Goal: Task Accomplishment & Management: Complete application form

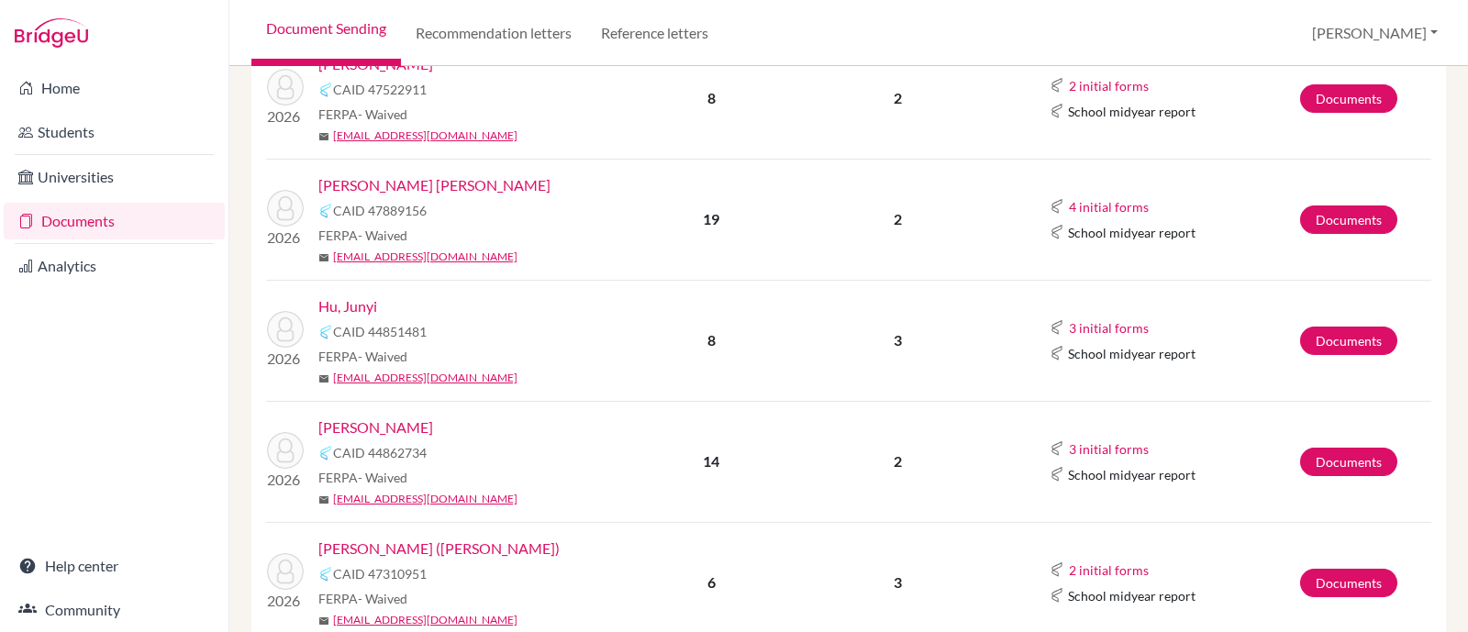
scroll to position [458, 0]
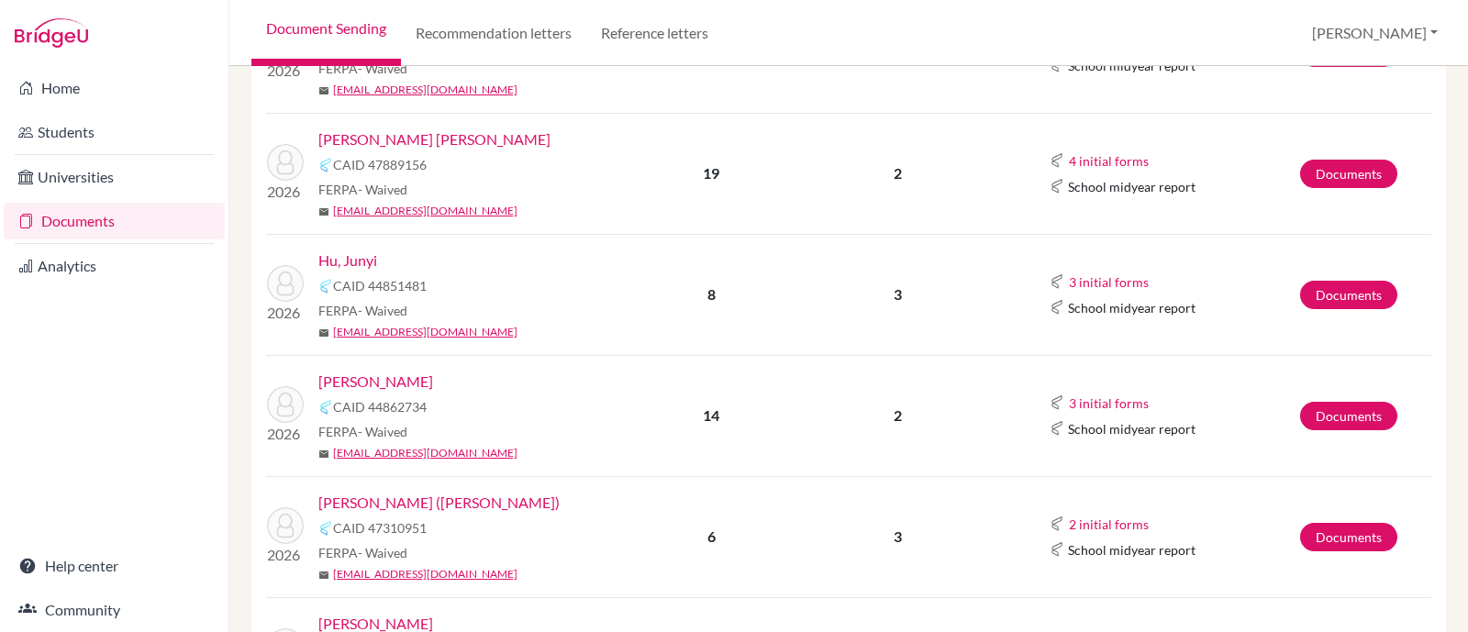
click at [380, 379] on link "[PERSON_NAME]" at bounding box center [375, 382] width 115 height 22
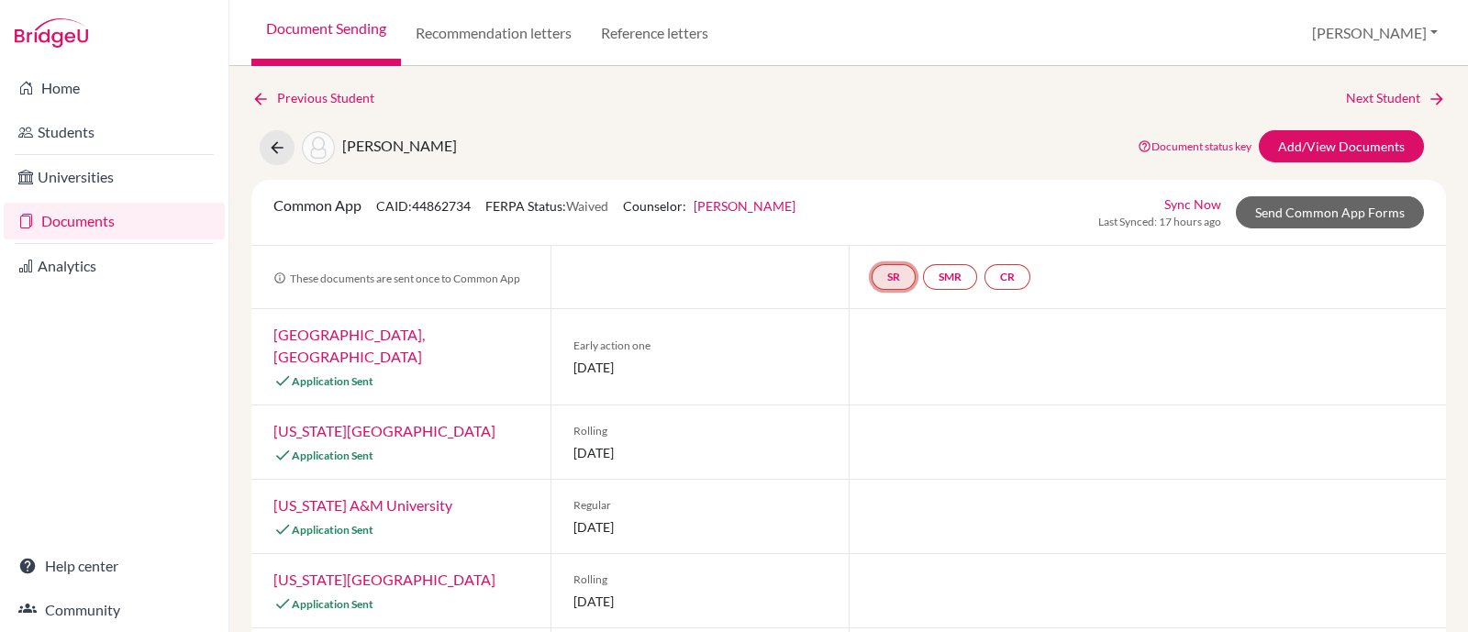
click at [875, 268] on link "SR" at bounding box center [894, 277] width 44 height 26
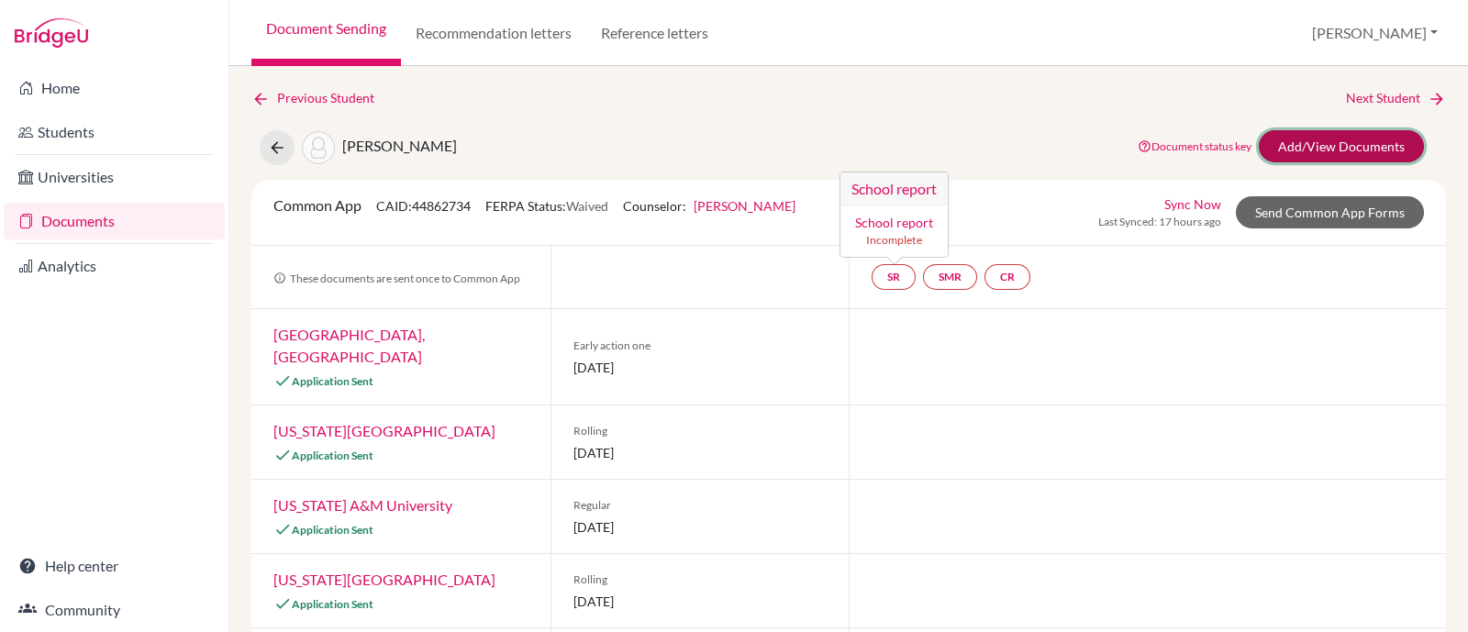
click at [1283, 150] on link "Add/View Documents" at bounding box center [1341, 146] width 165 height 32
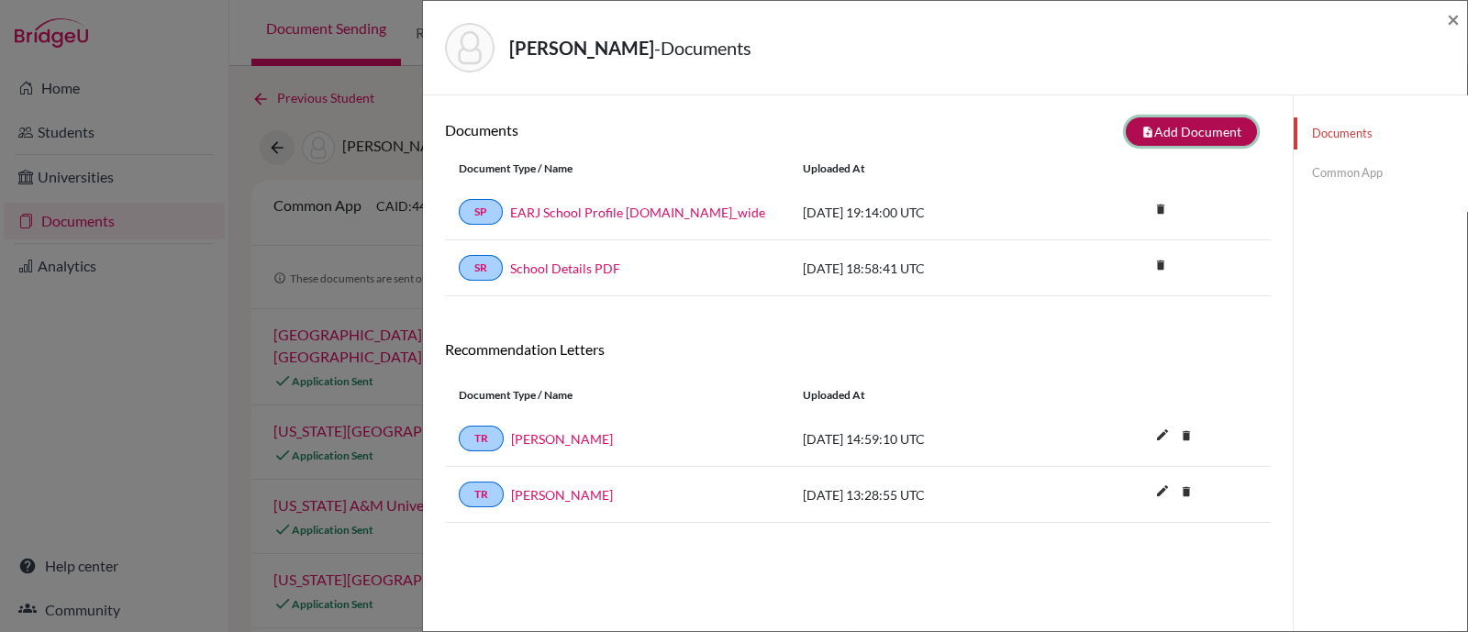
click at [1201, 141] on button "note_add Add Document" at bounding box center [1191, 131] width 131 height 28
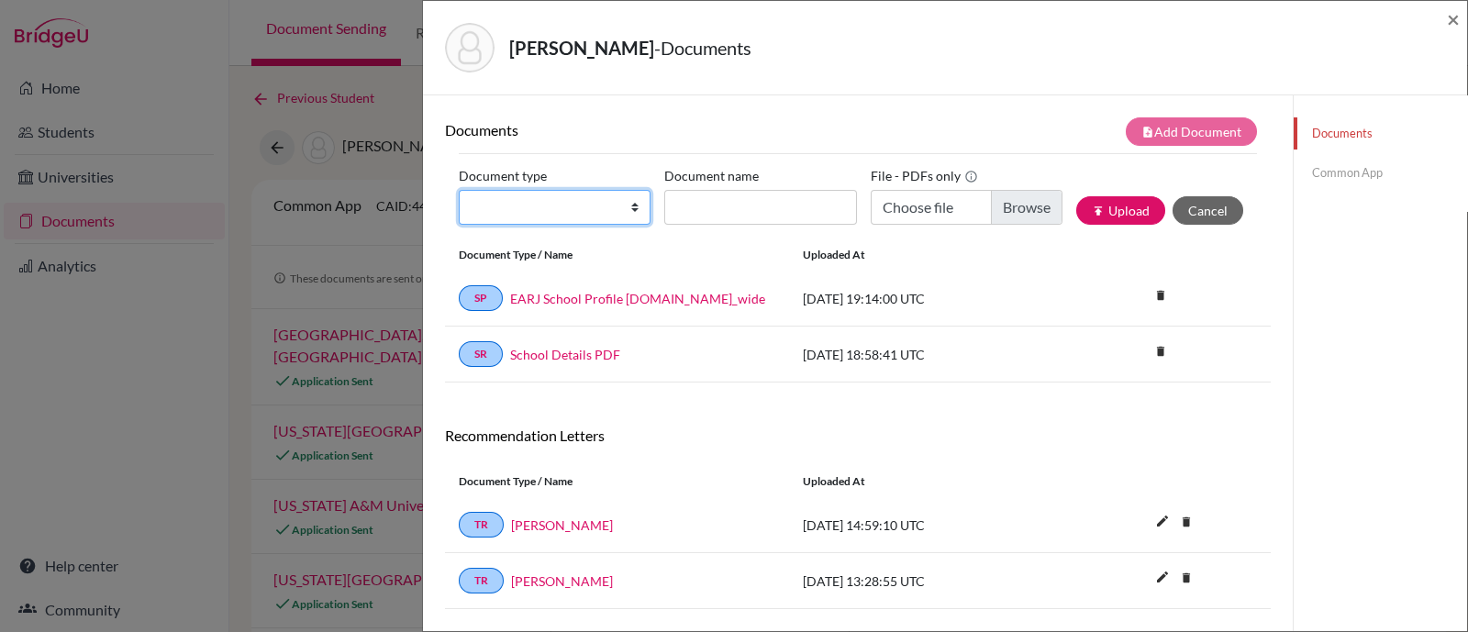
click at [589, 211] on select "Change explanation for Common App reports Counselor recommendation Internationa…" at bounding box center [555, 207] width 192 height 35
select select "2"
click at [459, 190] on select "Change explanation for Common App reports Counselor recommendation Internationa…" at bounding box center [555, 207] width 192 height 35
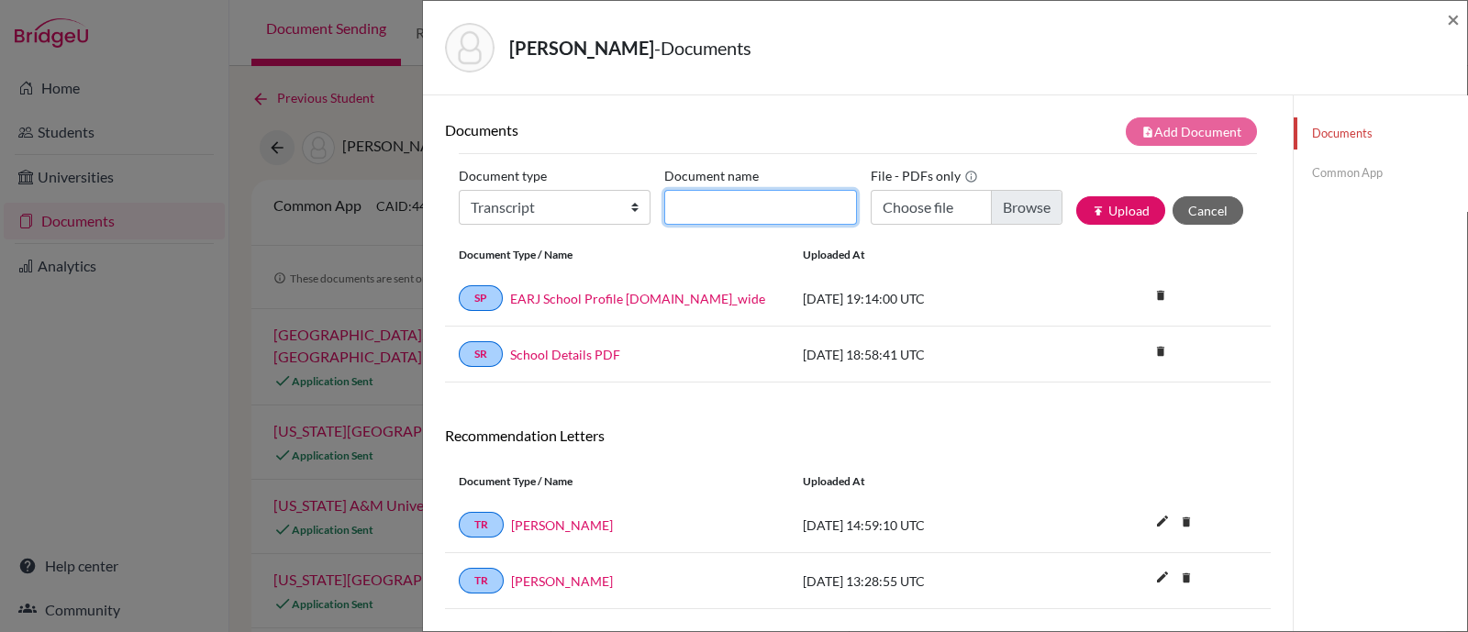
click at [804, 203] on input "Document name" at bounding box center [760, 207] width 192 height 35
drag, startPoint x: 785, startPoint y: 209, endPoint x: 626, endPoint y: 203, distance: 159.8
click at [631, 205] on div "Document type Change explanation for Common App reports Counselor recommendatio…" at bounding box center [858, 200] width 798 height 78
type input "[PERSON_NAME] Transcripts Grades 9-11 ([DATE]-[DATE])"
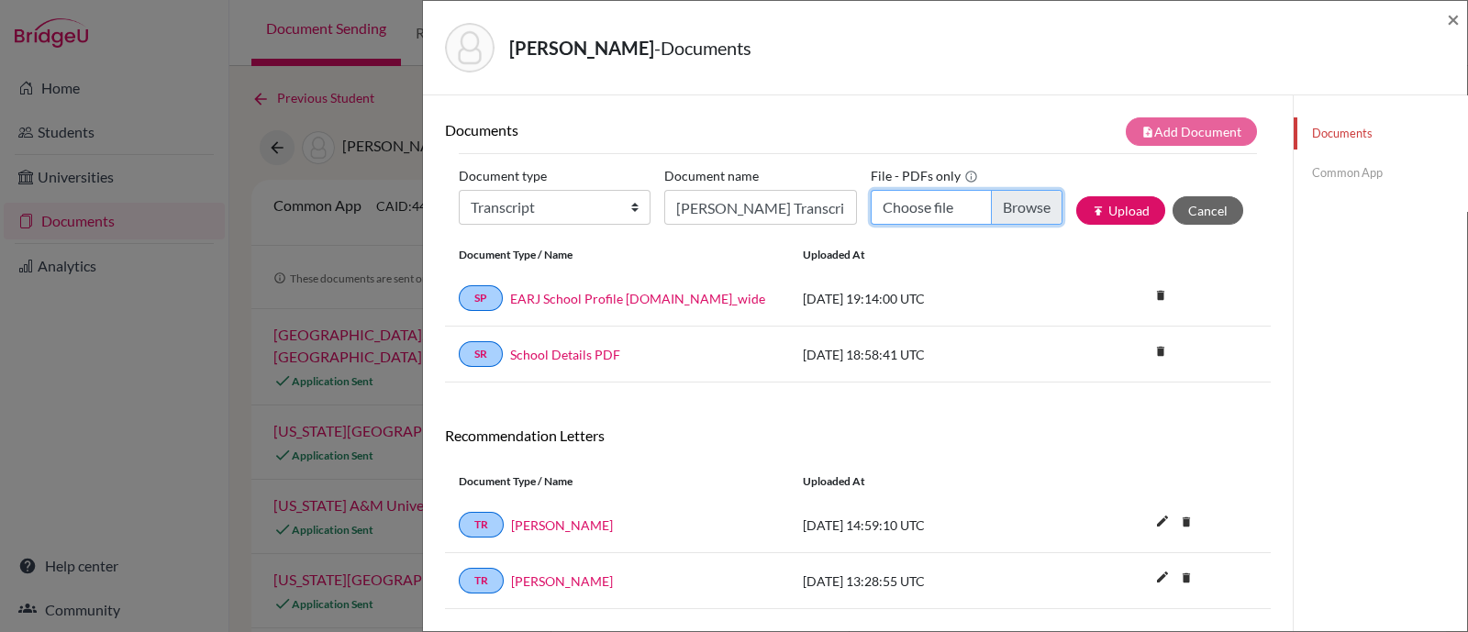
click at [1004, 200] on input "Choose file" at bounding box center [967, 207] width 192 height 35
type input "C:\fakepath\[PERSON_NAME] Transcripts Grades 9-11 ([DATE]-[DATE]).pdf"
click at [1102, 209] on button "publish Upload" at bounding box center [1120, 210] width 89 height 28
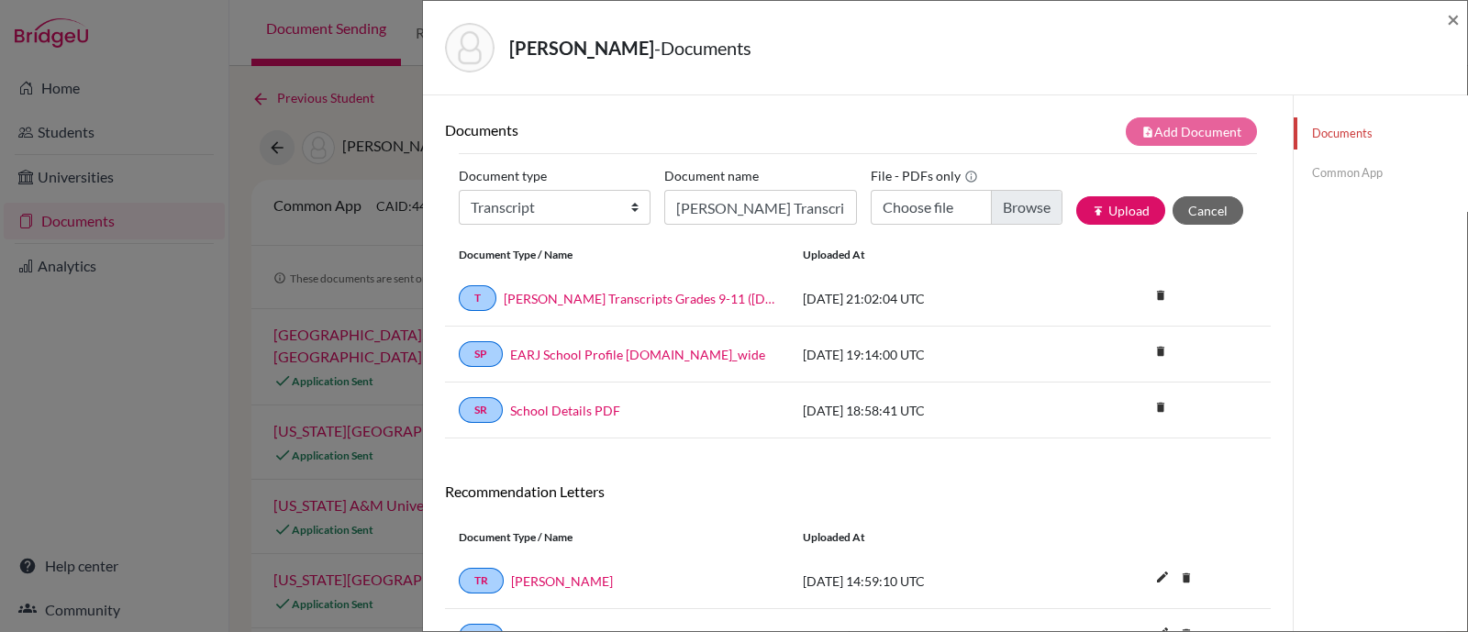
click at [1357, 167] on link "Common App" at bounding box center [1380, 173] width 173 height 32
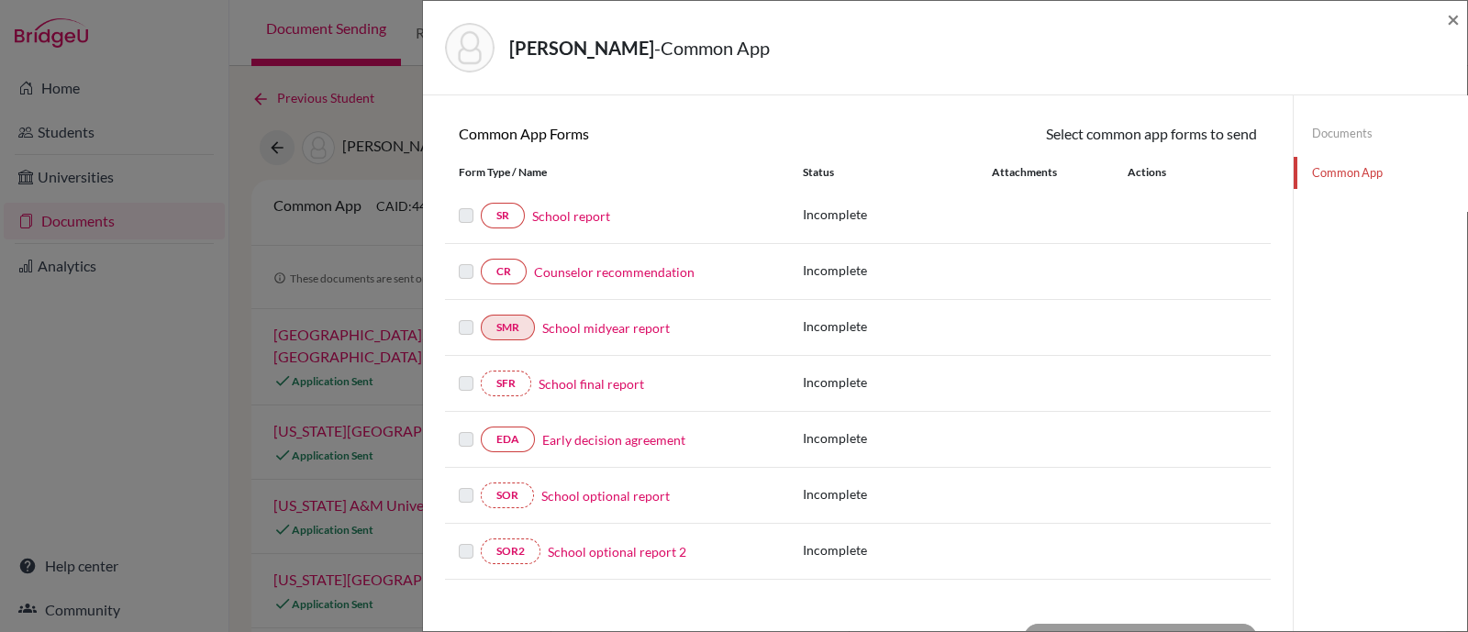
scroll to position [228, 0]
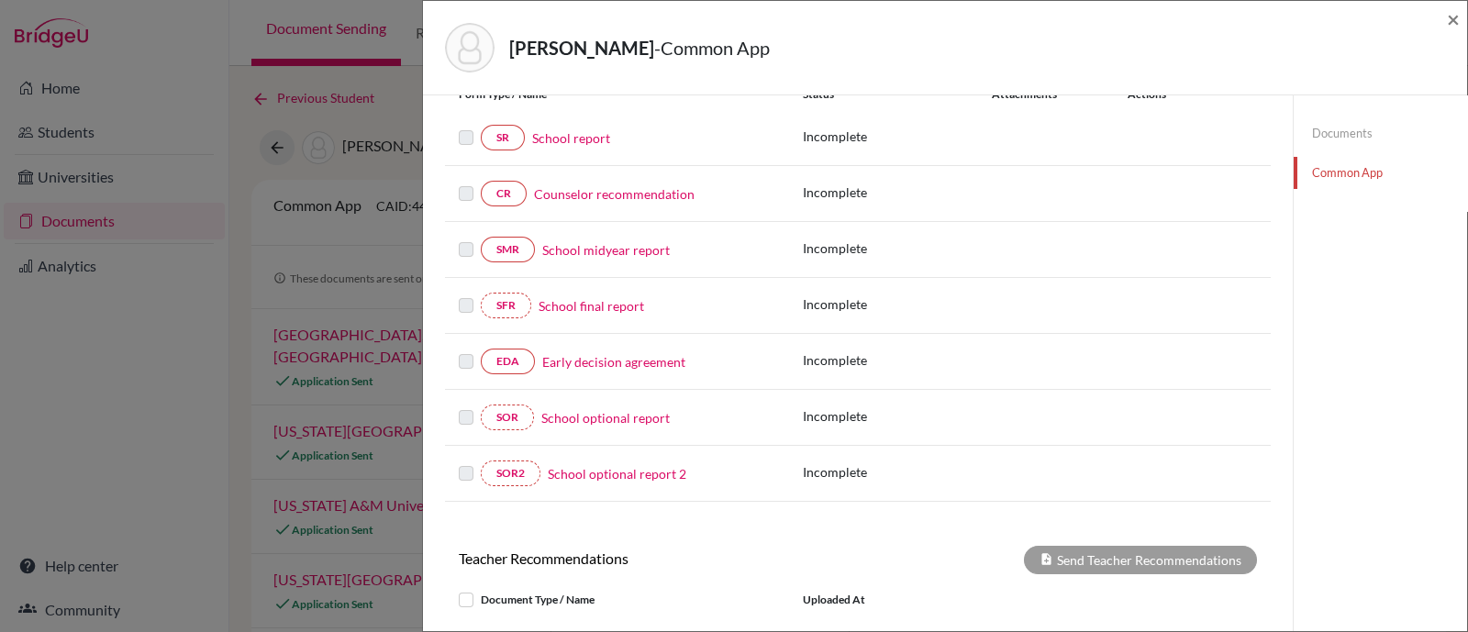
click at [459, 136] on div "SR School report" at bounding box center [617, 138] width 344 height 26
click at [540, 136] on link "School report" at bounding box center [571, 137] width 78 height 19
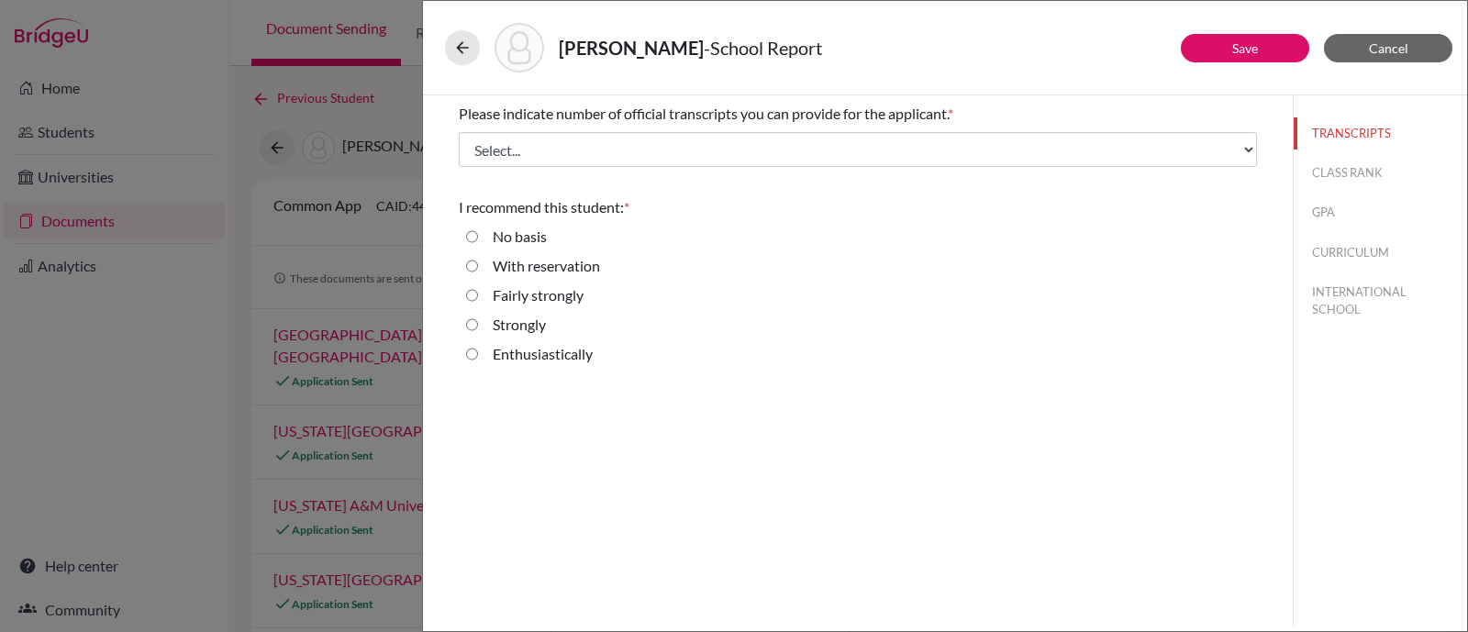
click at [513, 348] on label "Enthusiastically" at bounding box center [543, 354] width 100 height 22
click at [478, 348] on input "Enthusiastically" at bounding box center [472, 354] width 12 height 22
radio input "true"
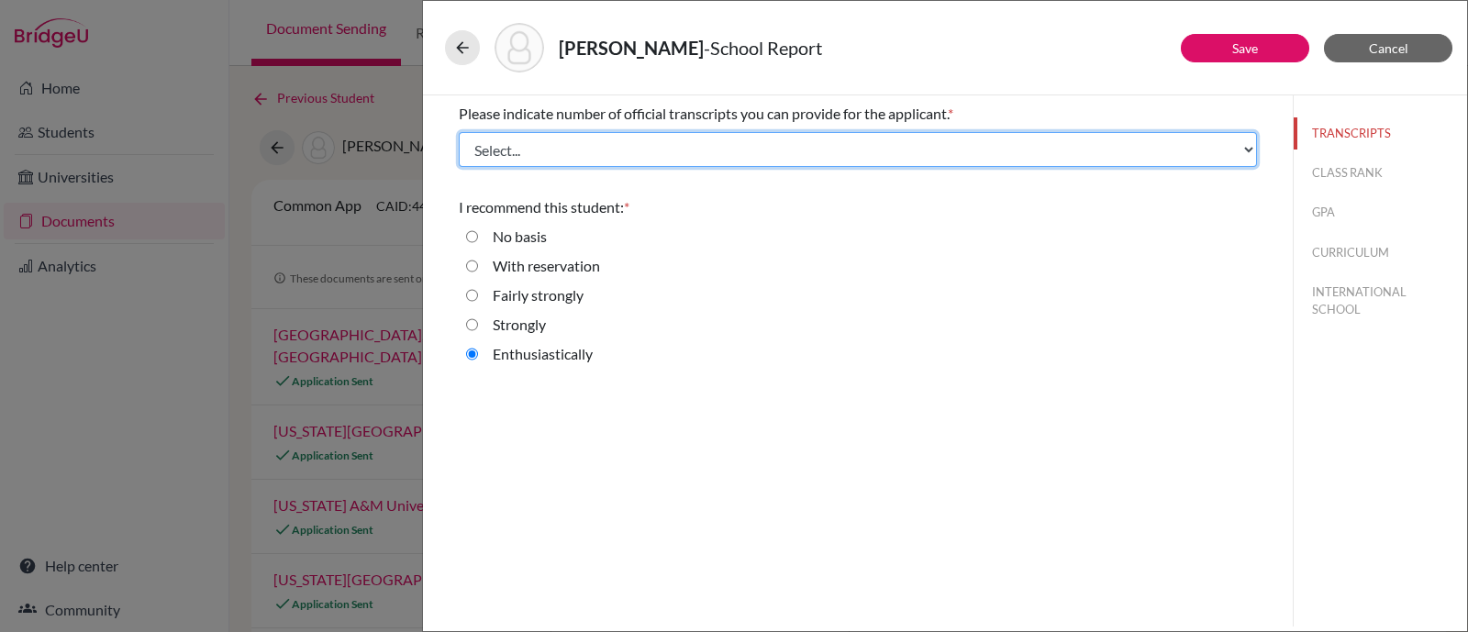
click at [613, 138] on select "Select... 1 2 3 4" at bounding box center [858, 149] width 798 height 35
select select "1"
click at [459, 132] on select "Select... 1 2 3 4" at bounding box center [858, 149] width 798 height 35
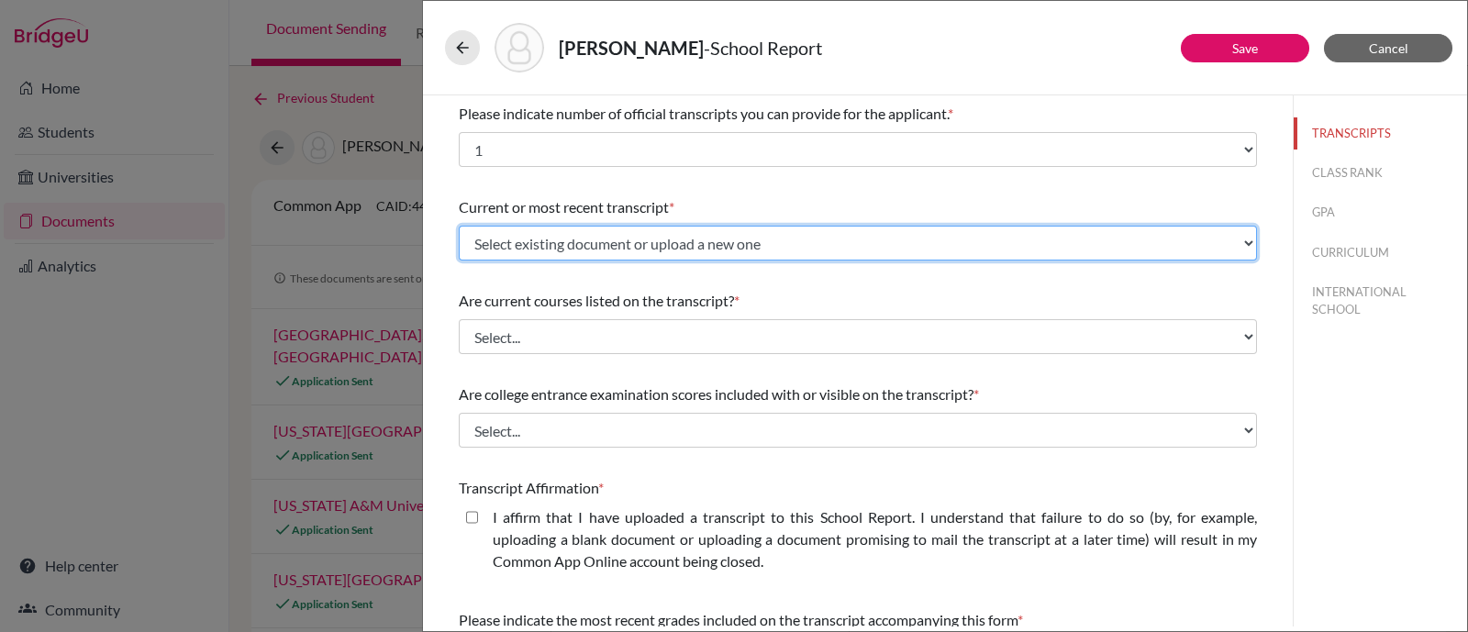
click at [560, 240] on select "Select existing document or upload a new one [PERSON_NAME] Transcripts Grades 9…" at bounding box center [858, 243] width 798 height 35
select select "690227"
click at [459, 226] on select "Select existing document or upload a new one [PERSON_NAME] Transcripts Grades 9…" at bounding box center [858, 243] width 798 height 35
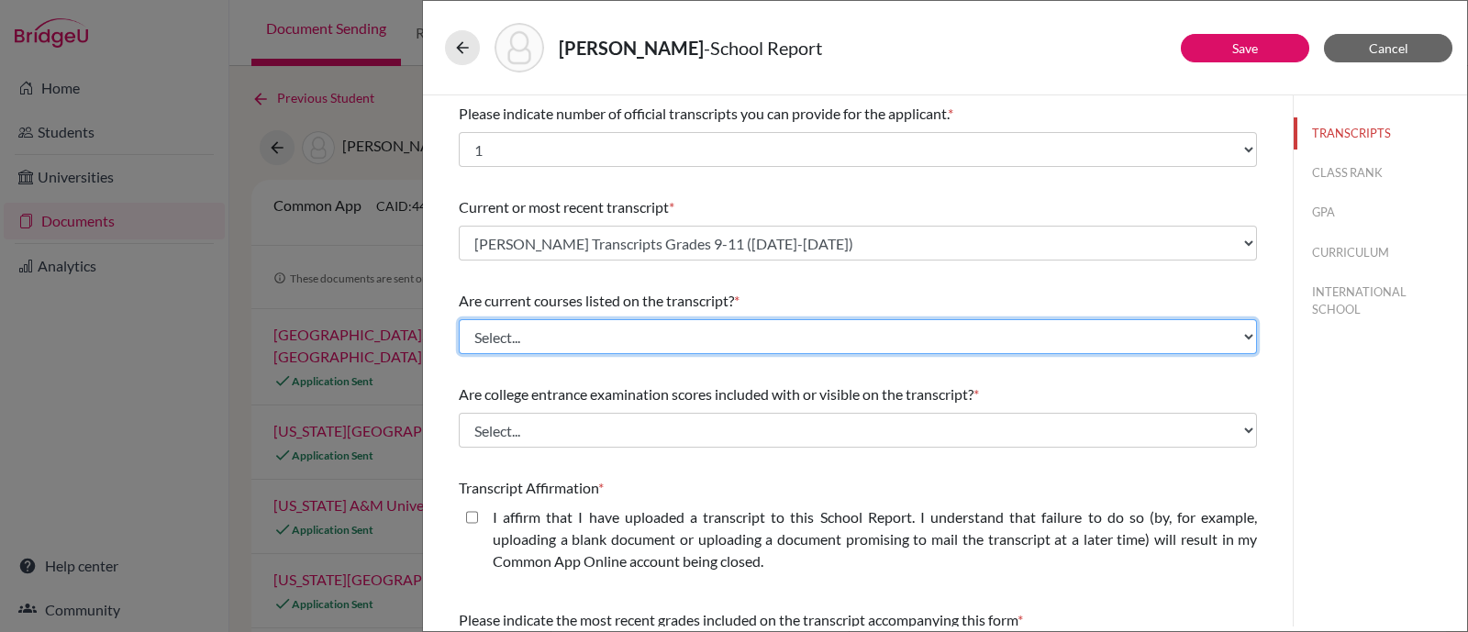
click at [655, 346] on select "Select... Yes No" at bounding box center [858, 336] width 798 height 35
click at [459, 319] on select "Select... Yes No" at bounding box center [858, 336] width 798 height 35
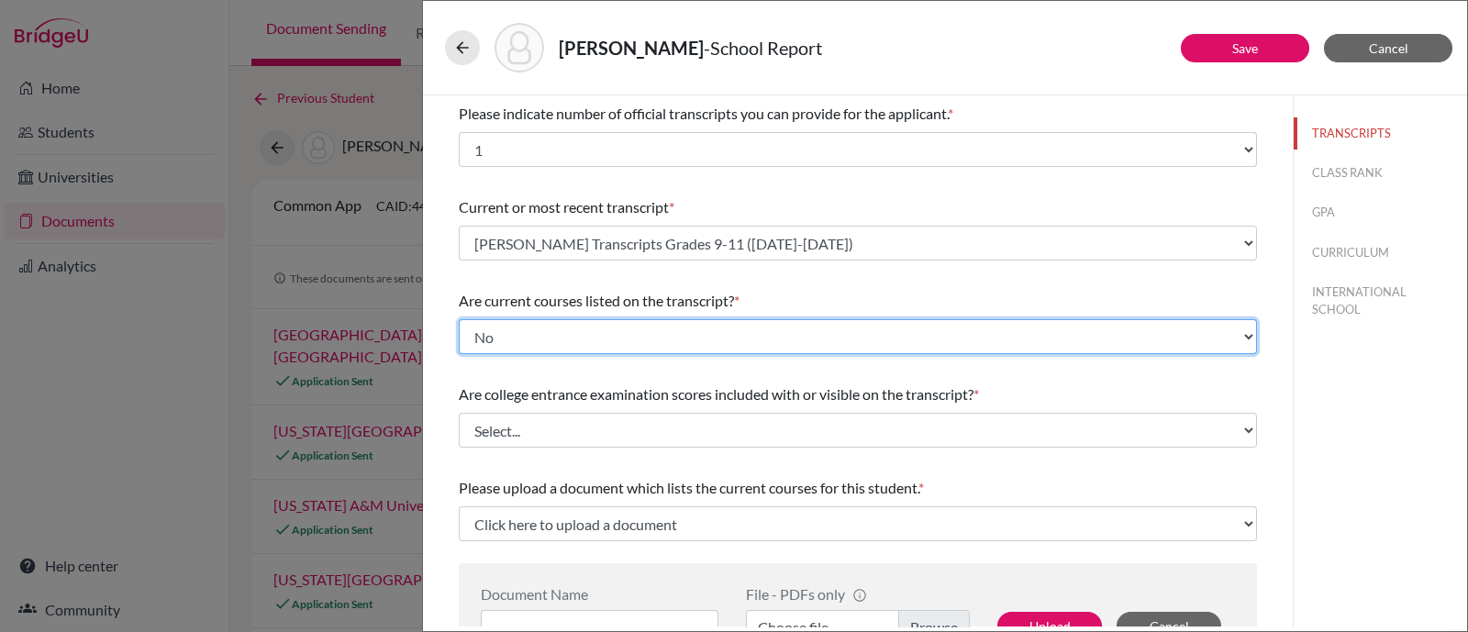
click at [587, 333] on select "Select... Yes No" at bounding box center [858, 336] width 798 height 35
click at [459, 319] on select "Select... Yes No" at bounding box center [858, 336] width 798 height 35
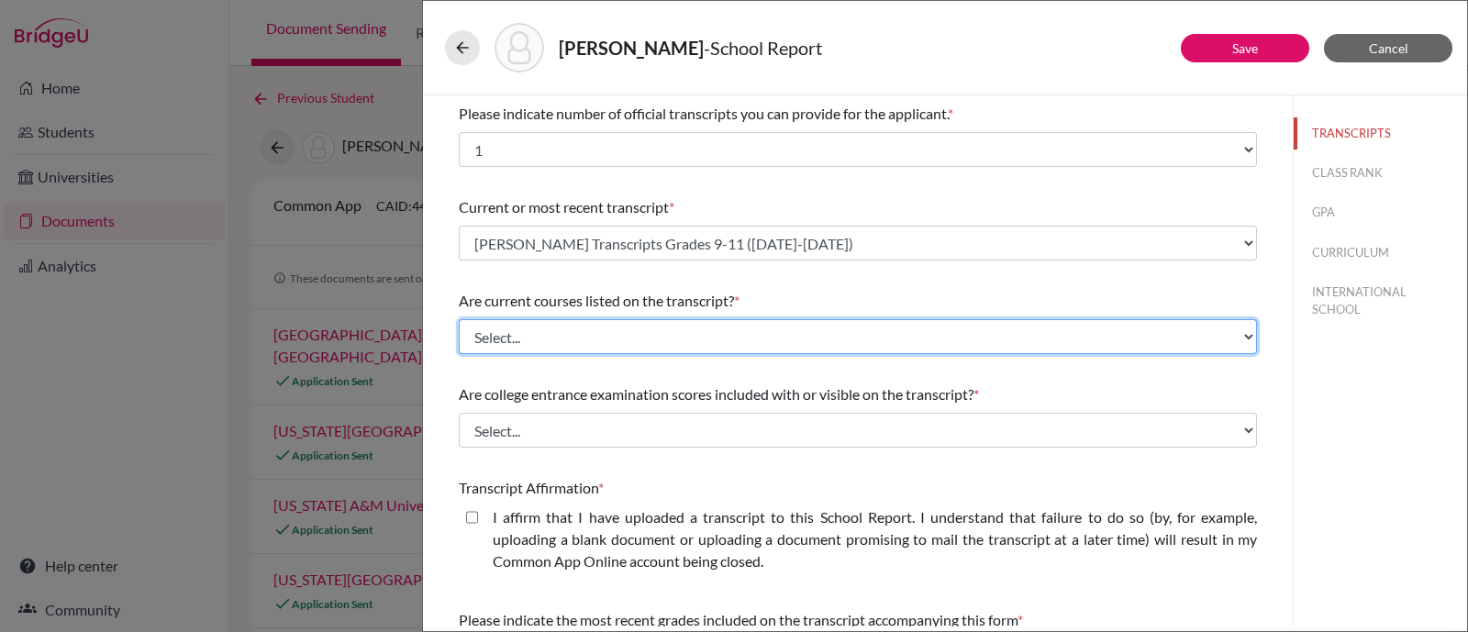
drag, startPoint x: 560, startPoint y: 335, endPoint x: 544, endPoint y: 350, distance: 21.4
click at [560, 335] on select "Select... Yes No" at bounding box center [858, 336] width 798 height 35
select select "0"
click at [459, 319] on select "Select... Yes No" at bounding box center [858, 336] width 798 height 35
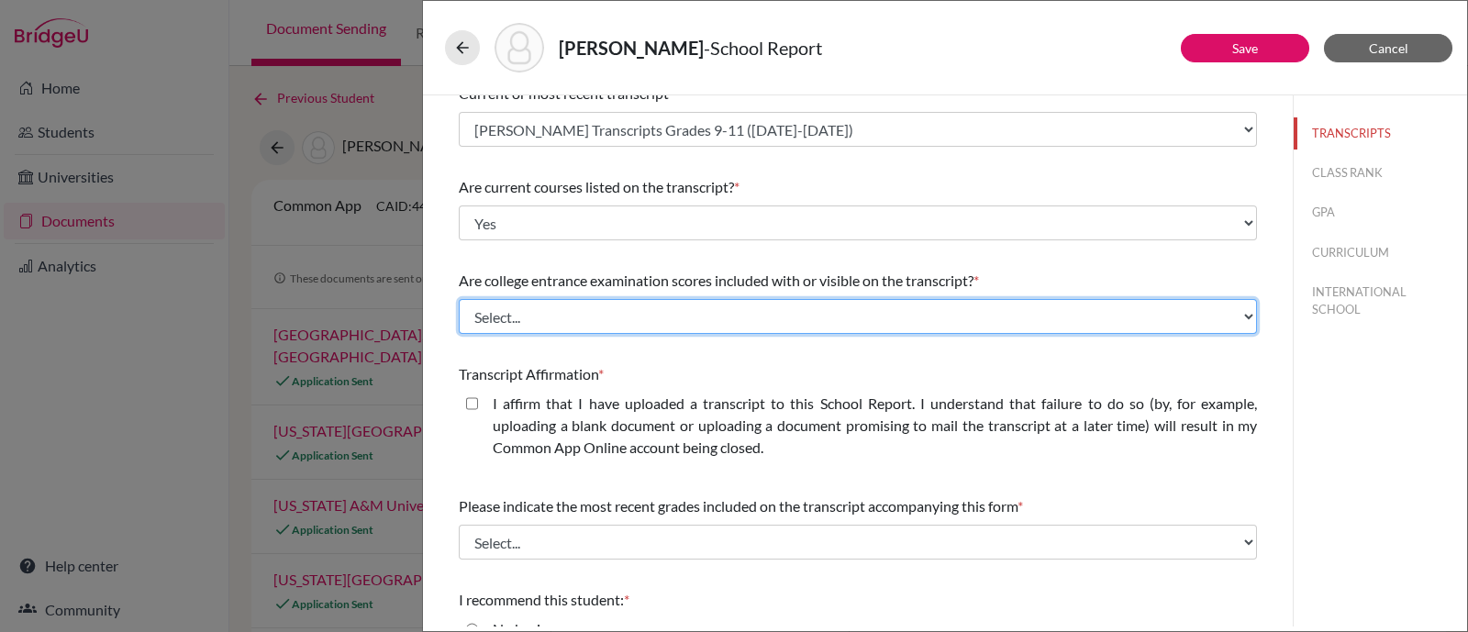
click at [617, 325] on select "Select... Yes No" at bounding box center [858, 316] width 798 height 35
select select "1"
click at [459, 299] on select "Select... Yes No" at bounding box center [858, 316] width 798 height 35
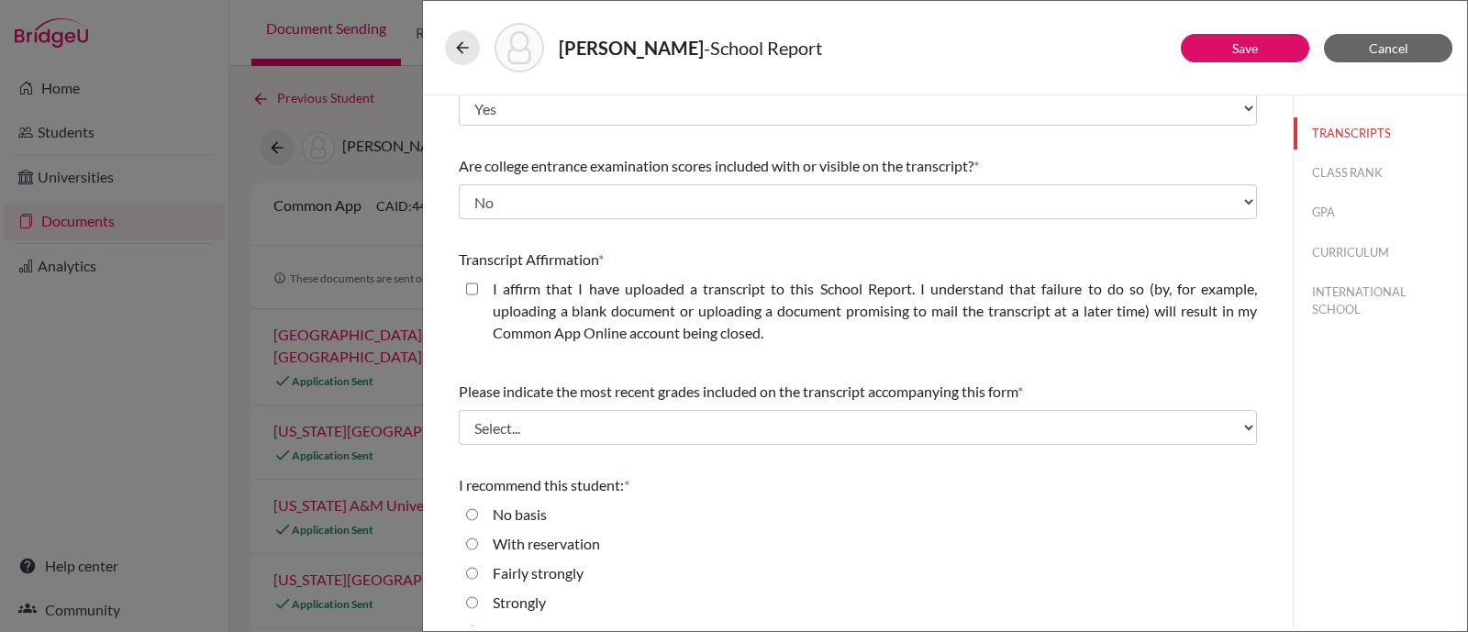
click at [539, 312] on label "I affirm that I have uploaded a transcript to this School Report. I understand …" at bounding box center [875, 311] width 764 height 66
click at [478, 300] on closed\ "I affirm that I have uploaded a transcript to this School Report. I understand …" at bounding box center [472, 289] width 12 height 22
checkbox closed\ "true"
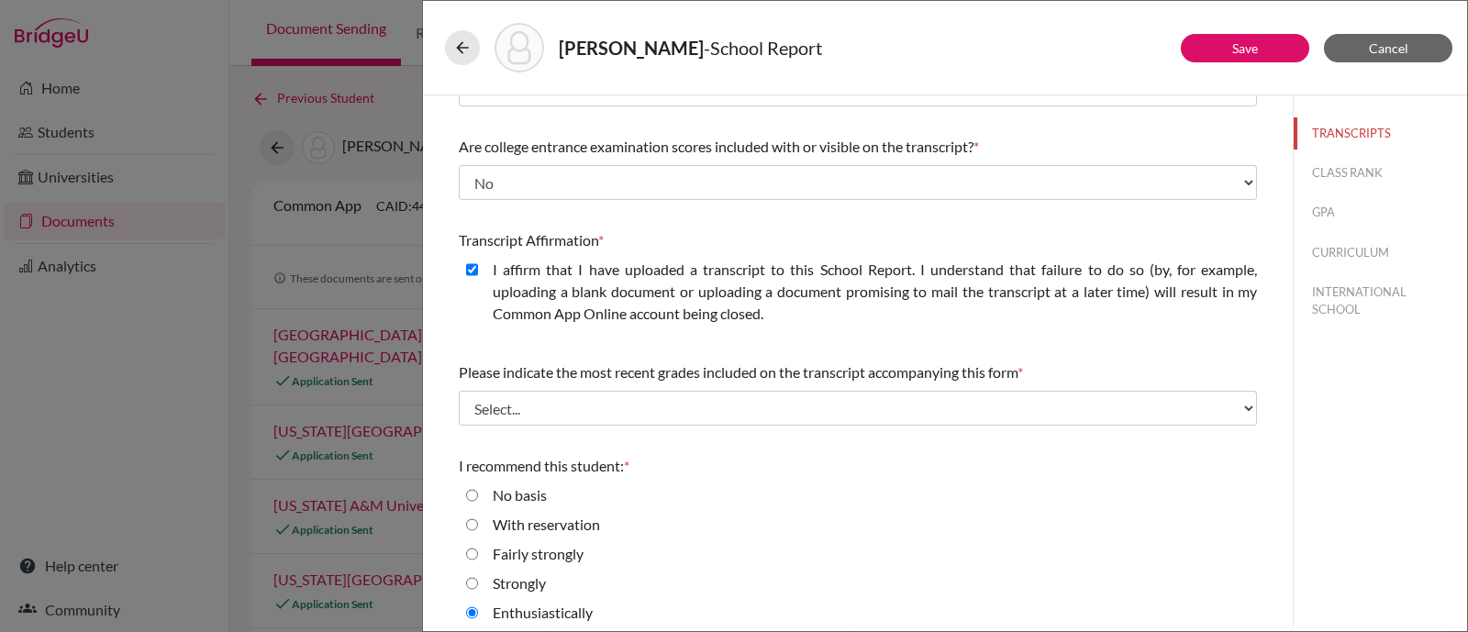
scroll to position [259, 0]
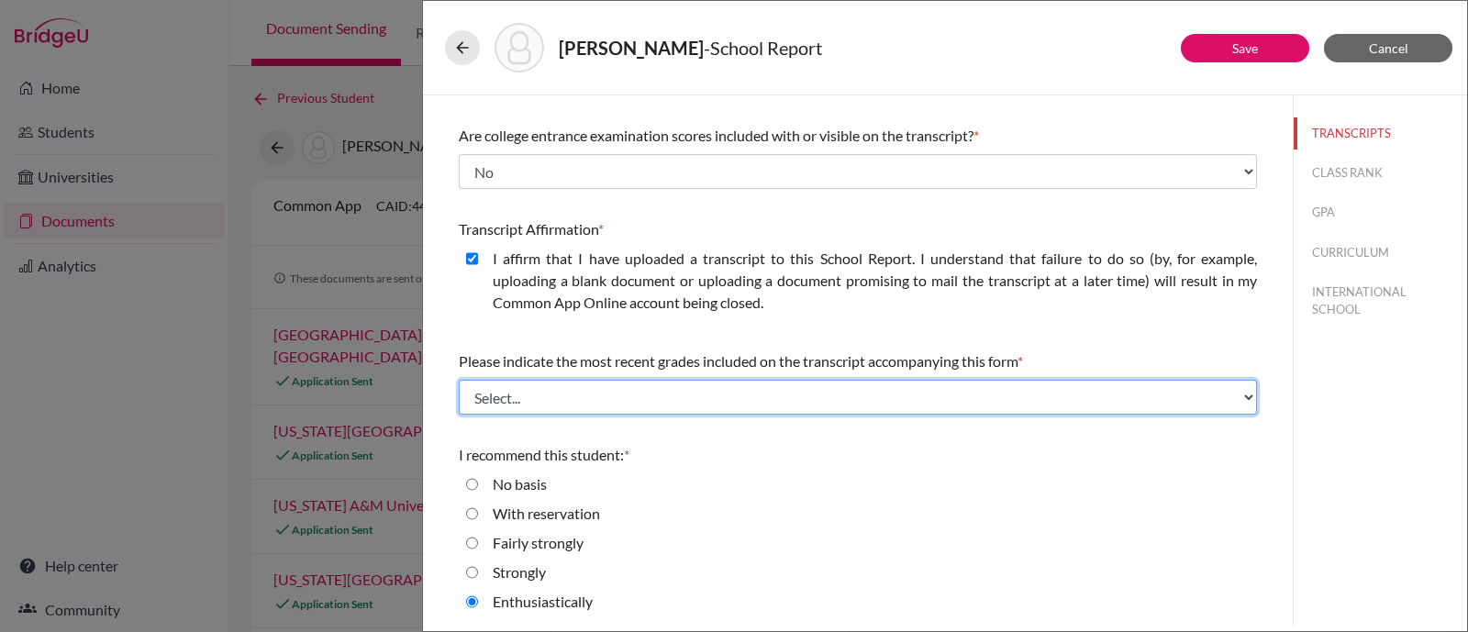
click at [568, 392] on select "Select... Final junior year grades 1st Quarter senior year grades 2nd Quarter/1…" at bounding box center [858, 397] width 798 height 35
select select "0"
click at [459, 380] on select "Select... Final junior year grades 1st Quarter senior year grades 2nd Quarter/1…" at bounding box center [858, 397] width 798 height 35
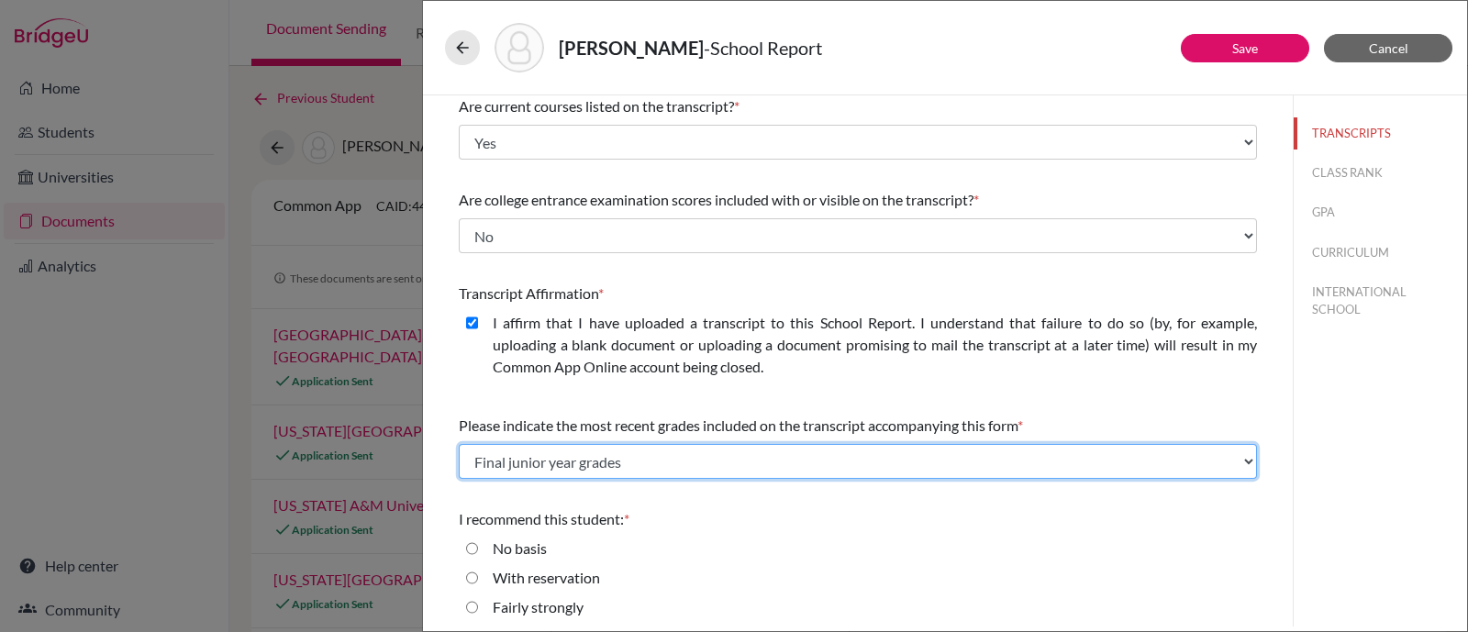
scroll to position [144, 0]
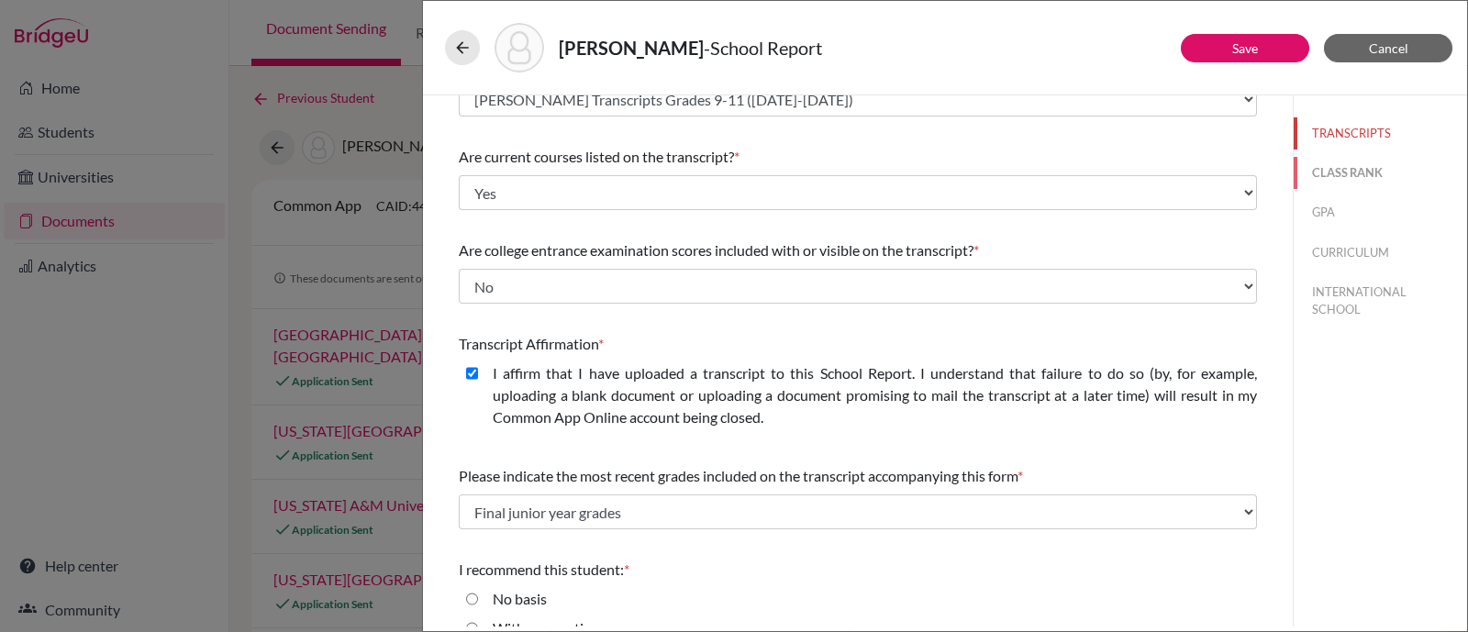
click at [1312, 169] on button "CLASS RANK" at bounding box center [1380, 173] width 173 height 32
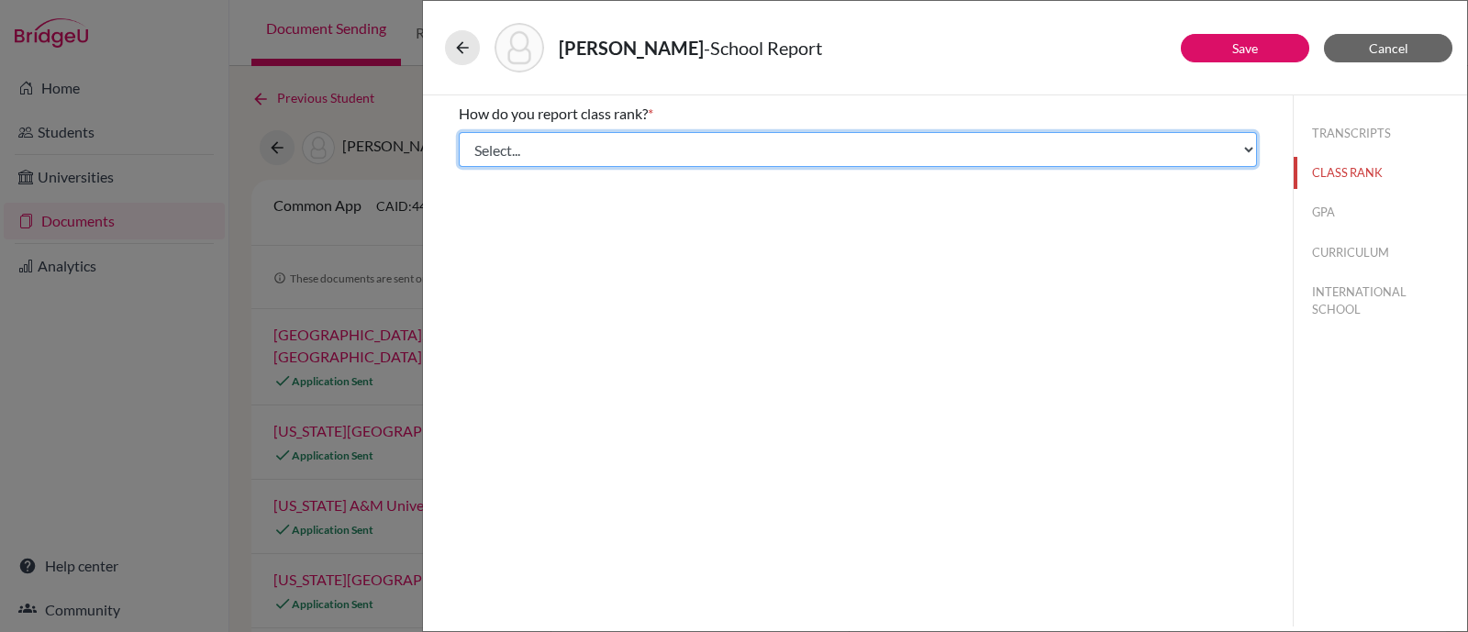
click at [814, 144] on select "Select... Exact Decile Quintile Quartile None" at bounding box center [858, 149] width 798 height 35
select select "5"
click at [459, 132] on select "Select... Exact Decile Quintile Quartile None" at bounding box center [858, 149] width 798 height 35
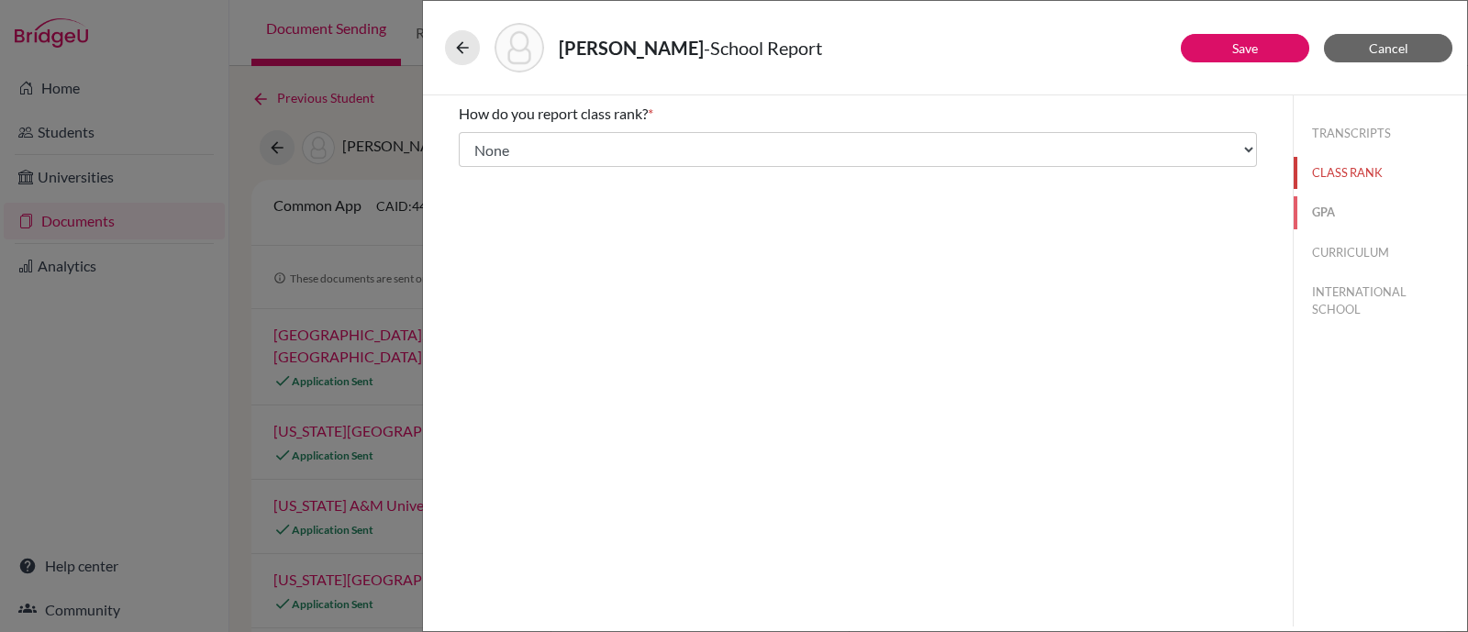
click at [1342, 207] on button "GPA" at bounding box center [1380, 212] width 173 height 32
click at [489, 163] on div "No" at bounding box center [495, 175] width 34 height 29
click at [468, 172] on input "No" at bounding box center [472, 172] width 12 height 22
radio input "true"
click at [1320, 253] on button "CURRICULUM" at bounding box center [1380, 253] width 173 height 32
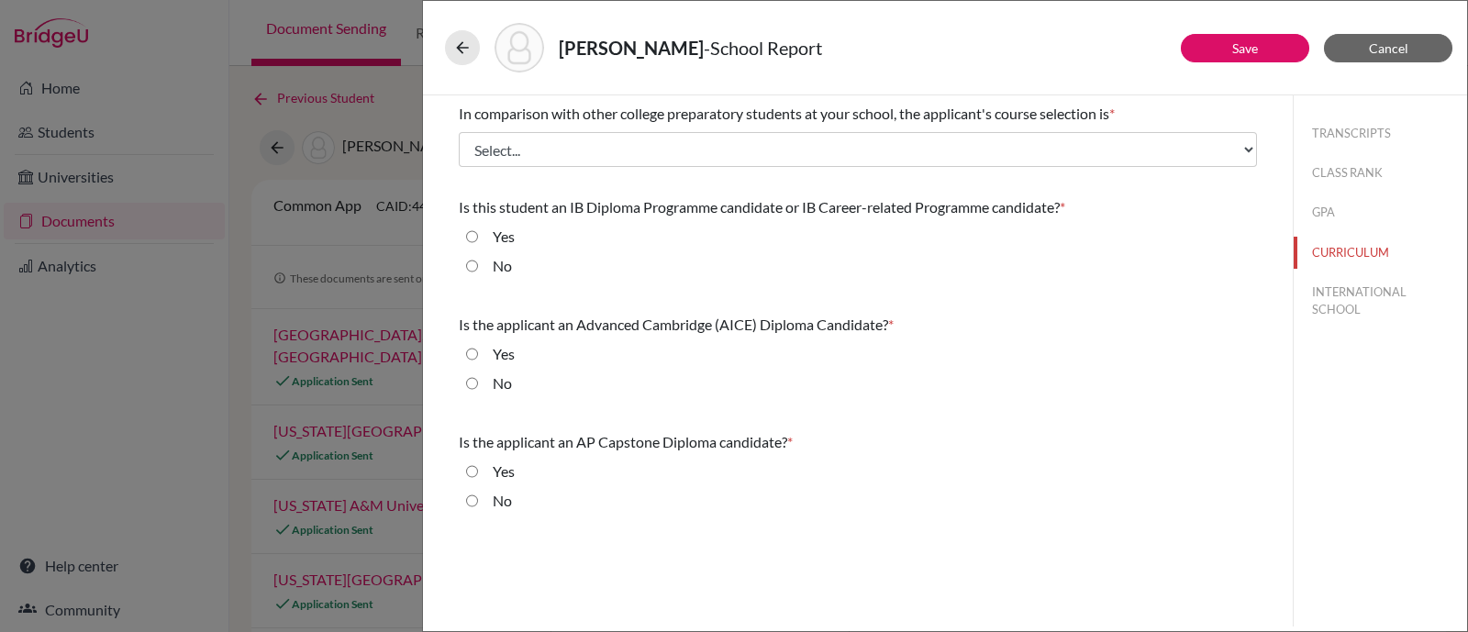
click at [490, 230] on div "Yes" at bounding box center [496, 240] width 37 height 29
click at [471, 237] on input "Yes" at bounding box center [472, 237] width 12 height 22
radio input "true"
click at [468, 373] on input "No" at bounding box center [472, 384] width 12 height 22
radio input "true"
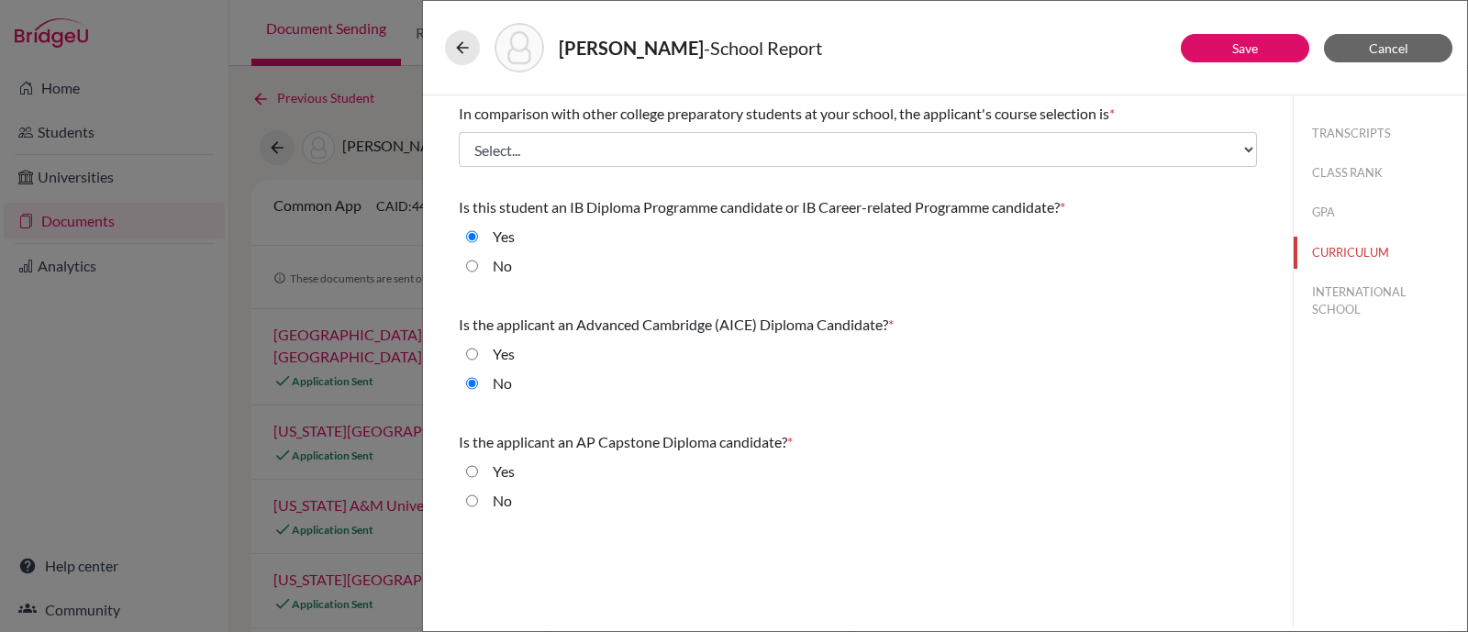
click at [469, 501] on input "No" at bounding box center [472, 501] width 12 height 22
radio input "true"
click at [1369, 305] on button "INTERNATIONAL SCHOOL" at bounding box center [1380, 301] width 173 height 50
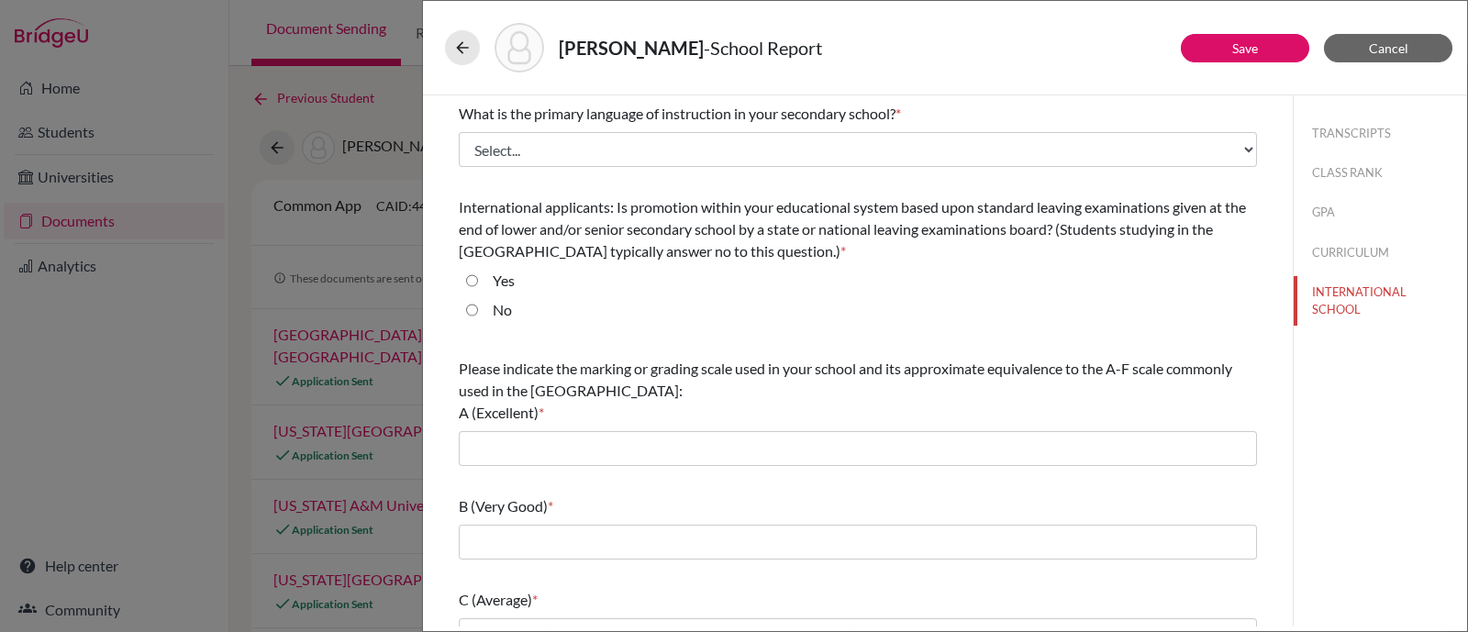
click at [467, 308] on input "No" at bounding box center [472, 310] width 12 height 22
radio input "true"
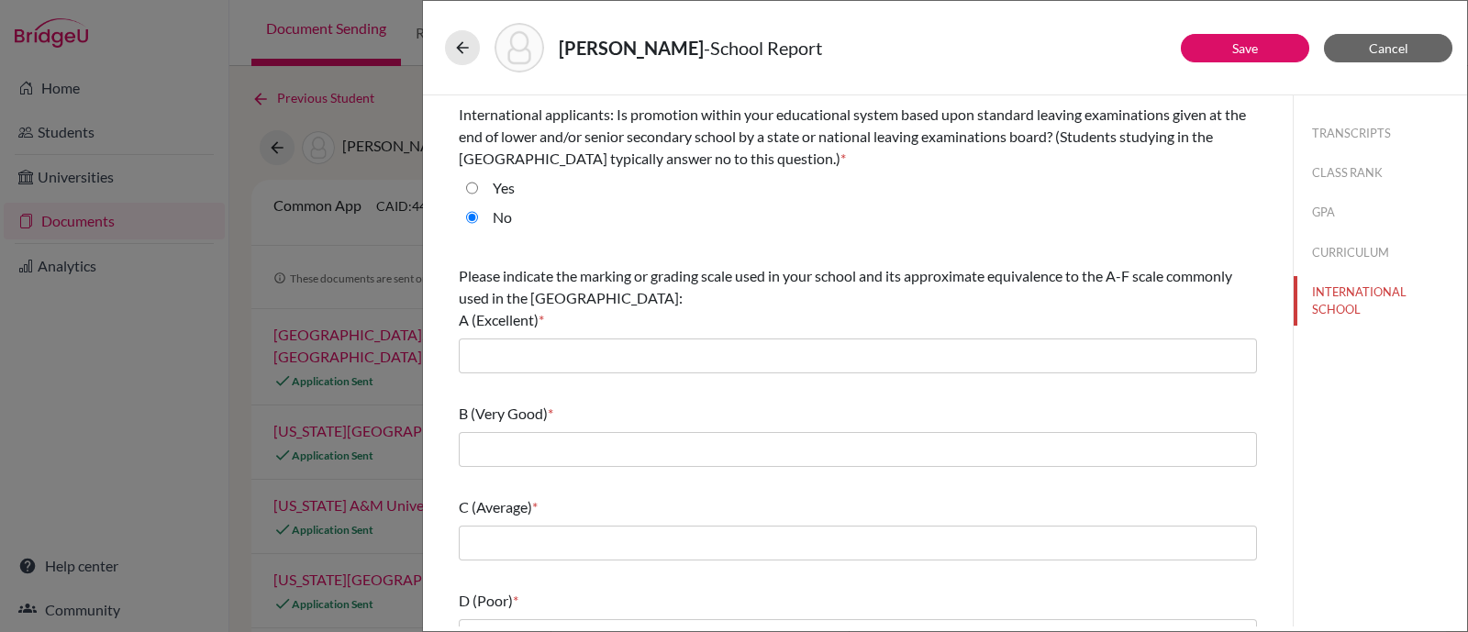
scroll to position [220, 0]
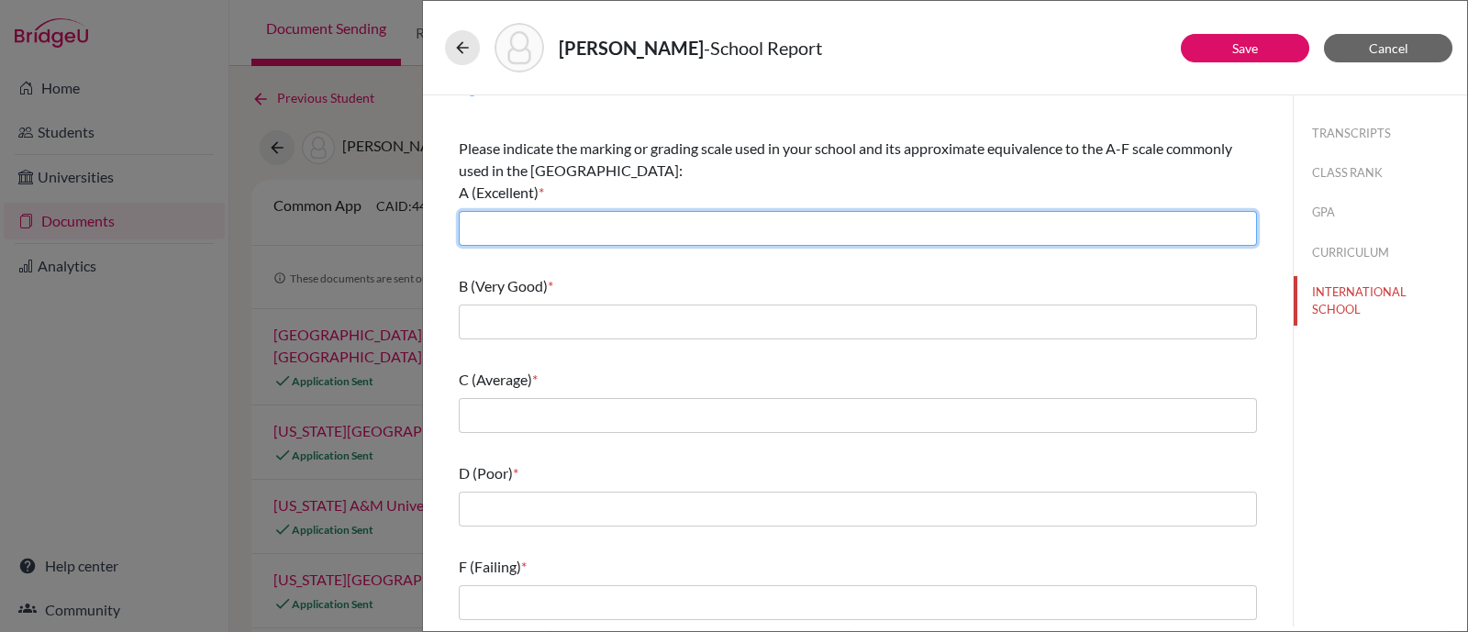
click at [595, 234] on input "text" at bounding box center [858, 228] width 798 height 35
type input "7/6"
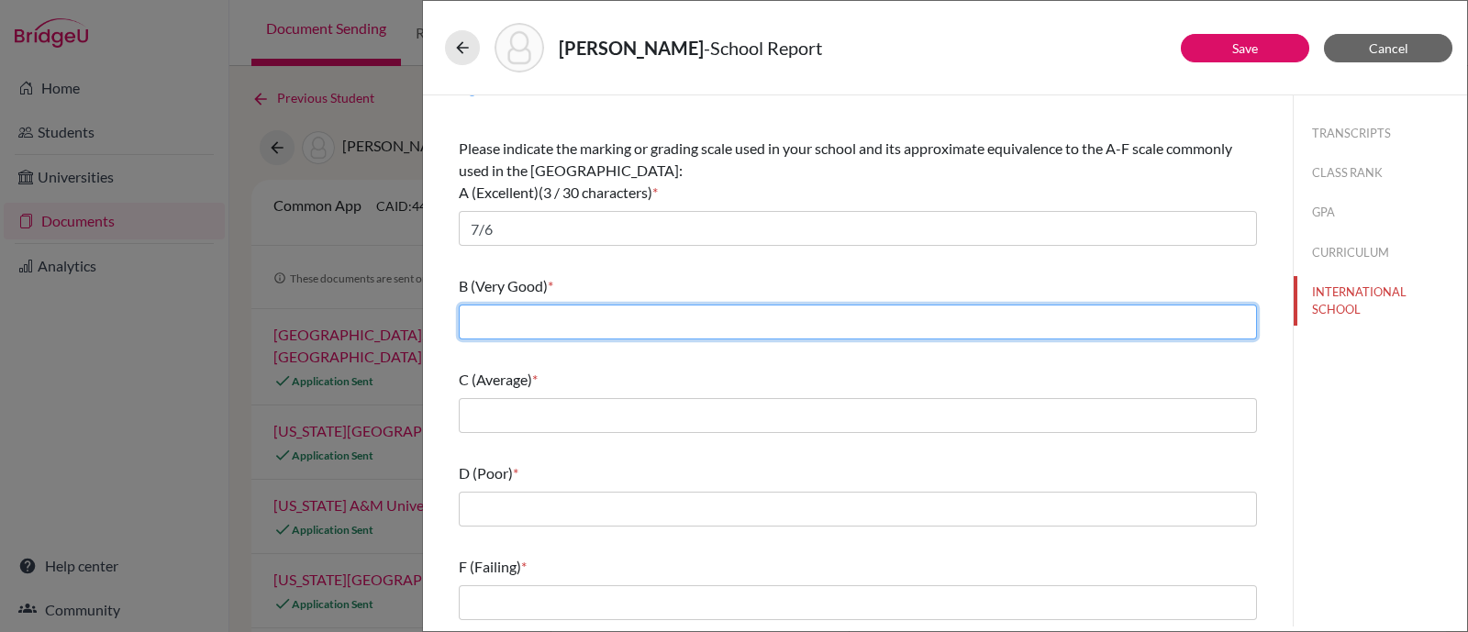
click at [606, 322] on input "text" at bounding box center [858, 322] width 798 height 35
type input "5"
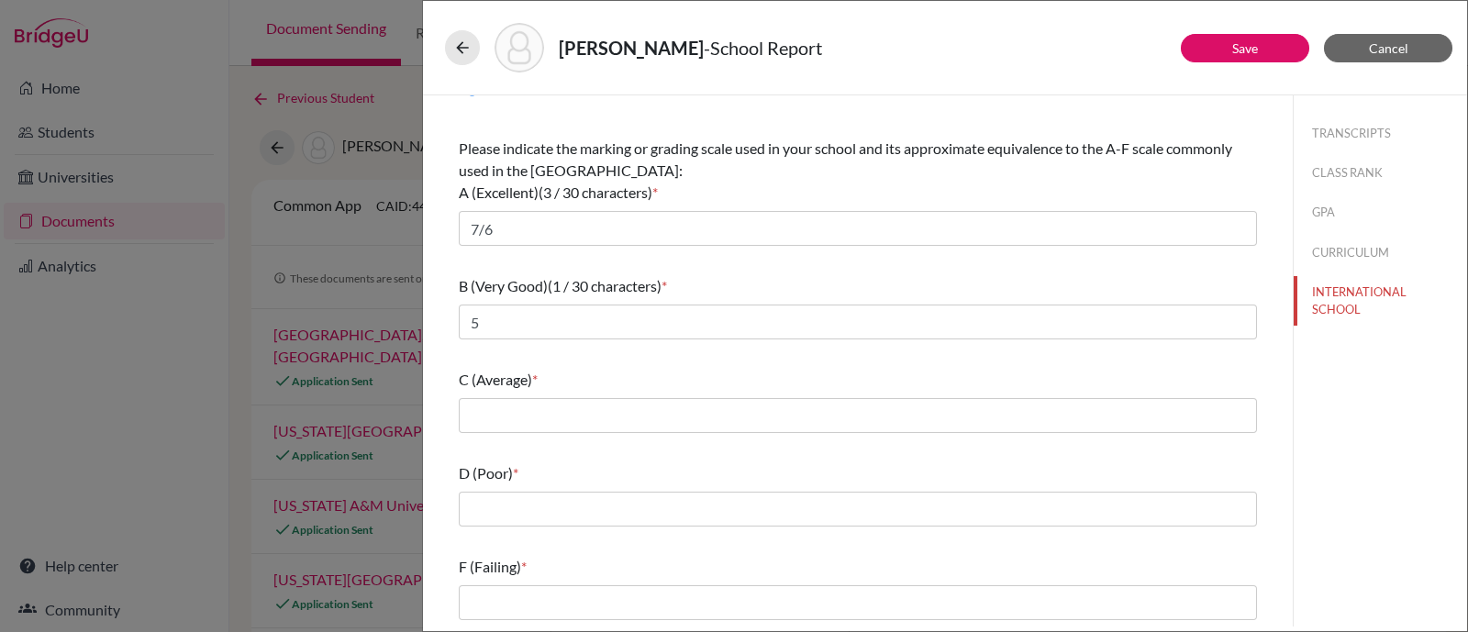
click at [577, 395] on div "C (Average) *" at bounding box center [858, 401] width 798 height 79
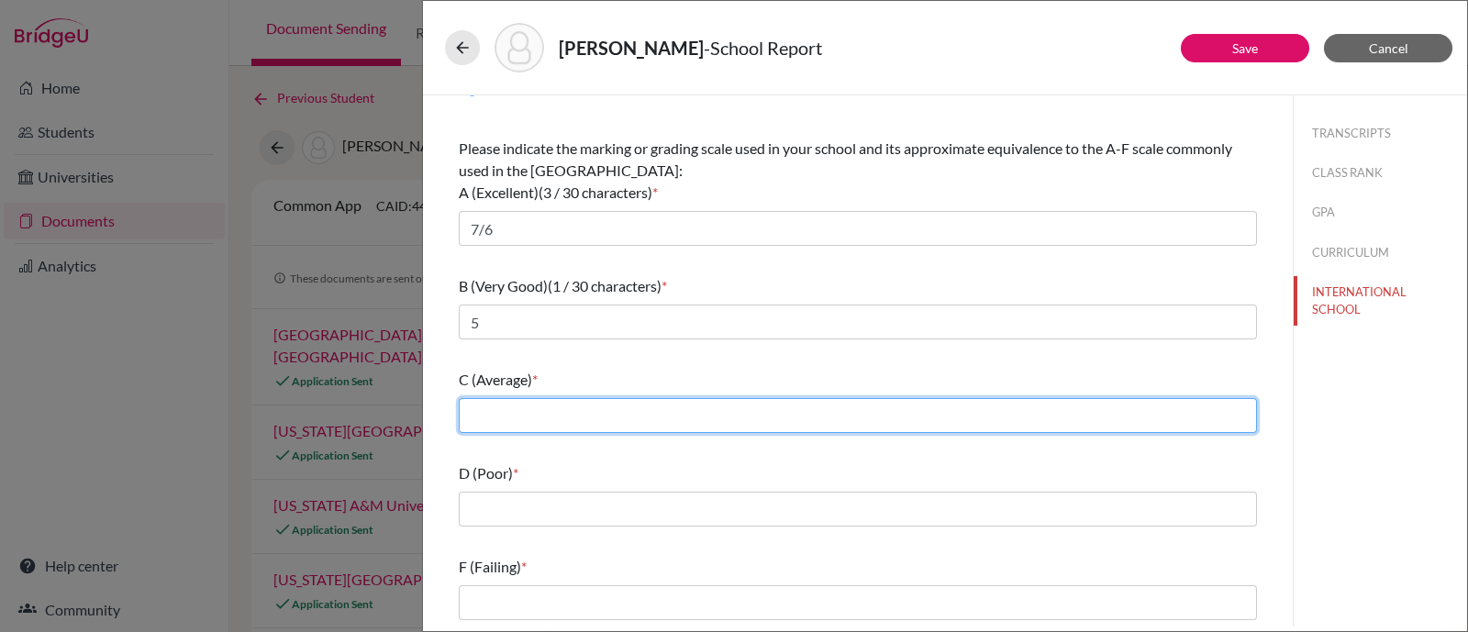
click at [577, 411] on input "text" at bounding box center [858, 415] width 798 height 35
type input "4"
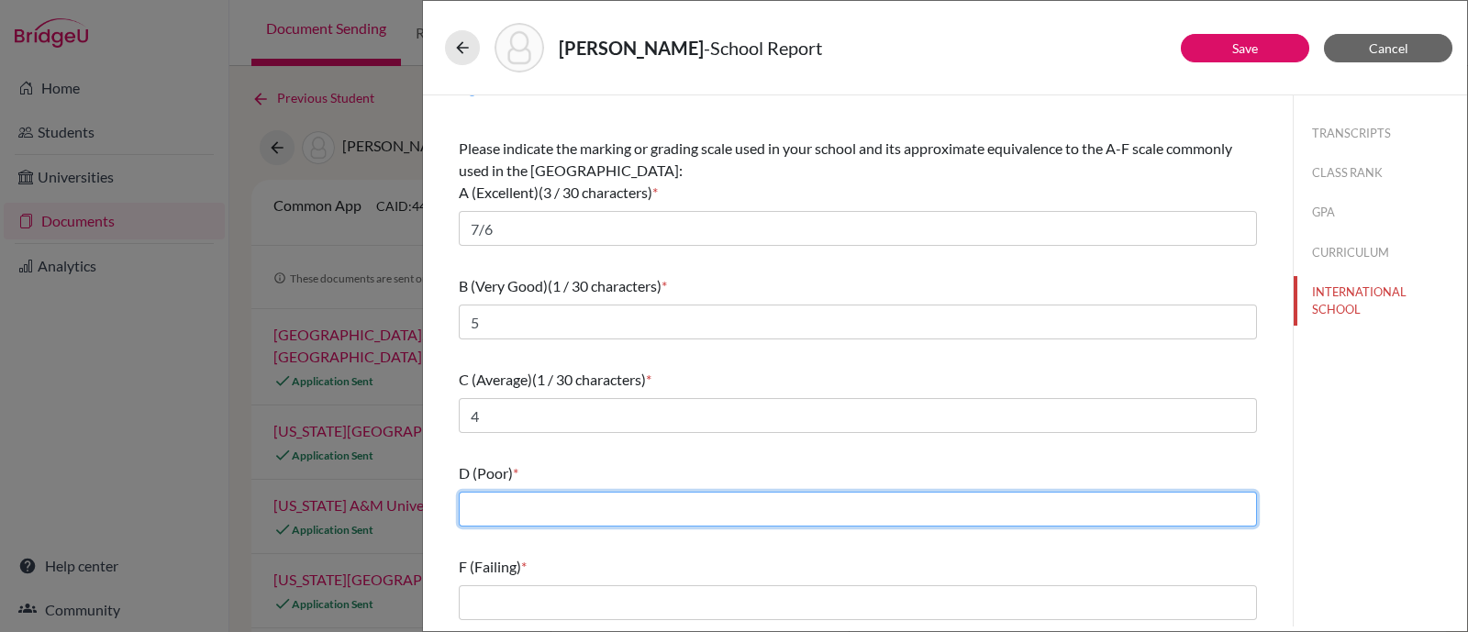
click at [597, 493] on input "text" at bounding box center [858, 509] width 798 height 35
type input "3"
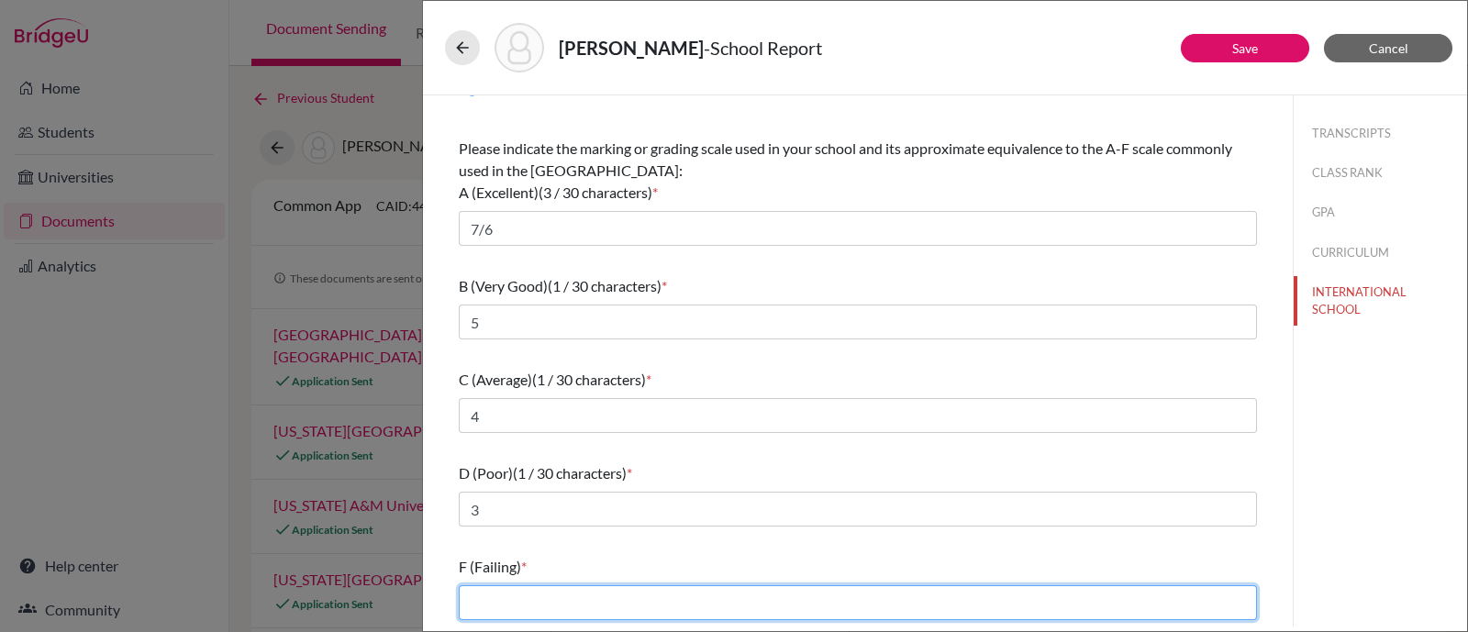
click at [603, 595] on input "text" at bounding box center [858, 602] width 798 height 35
type input "2/1"
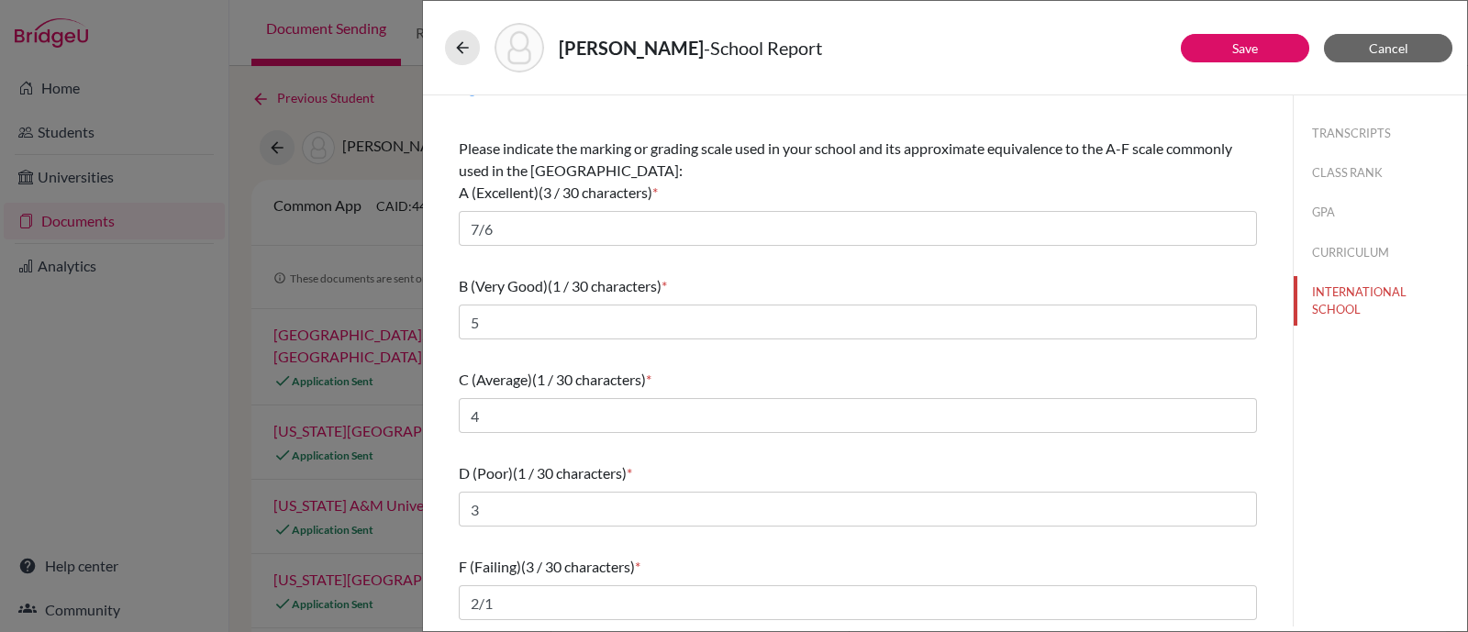
click at [1337, 484] on div "TRANSCRIPTS CLASS RANK GPA CURRICULUM INTERNATIONAL SCHOOL" at bounding box center [1380, 360] width 174 height 531
click at [1254, 51] on link "Save" at bounding box center [1245, 48] width 26 height 16
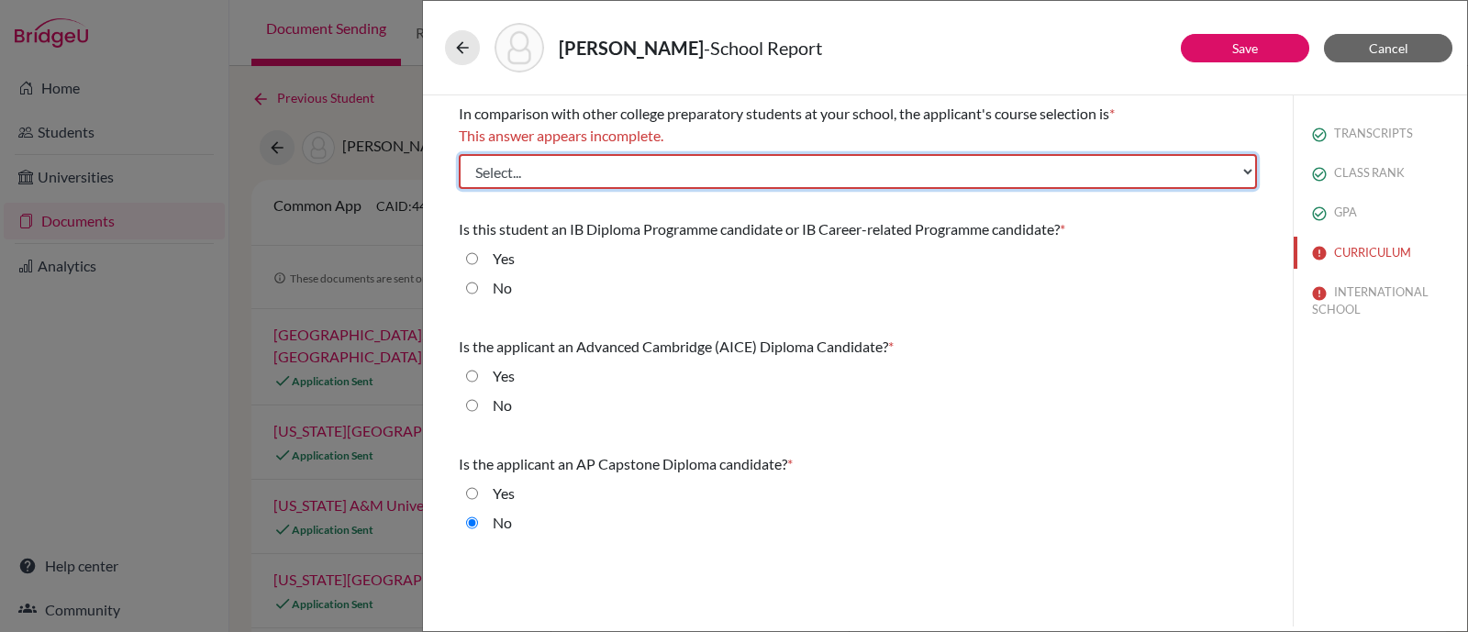
click at [563, 162] on select "Select... Less than demanding Average [PERSON_NAME] Very demanding Most demandi…" at bounding box center [858, 171] width 798 height 35
click at [459, 154] on select "Select... Less than demanding Average [PERSON_NAME] Very demanding Most demandi…" at bounding box center [858, 171] width 798 height 35
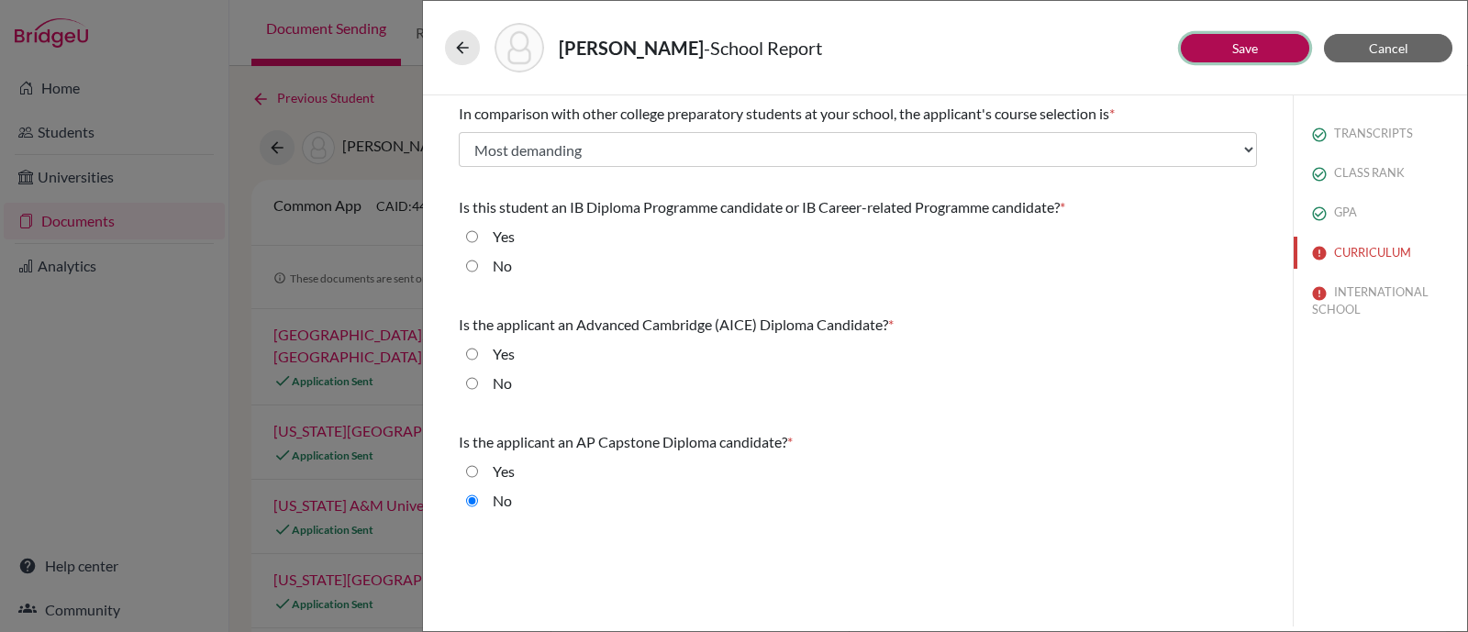
click at [1267, 43] on button "Save" at bounding box center [1245, 48] width 128 height 28
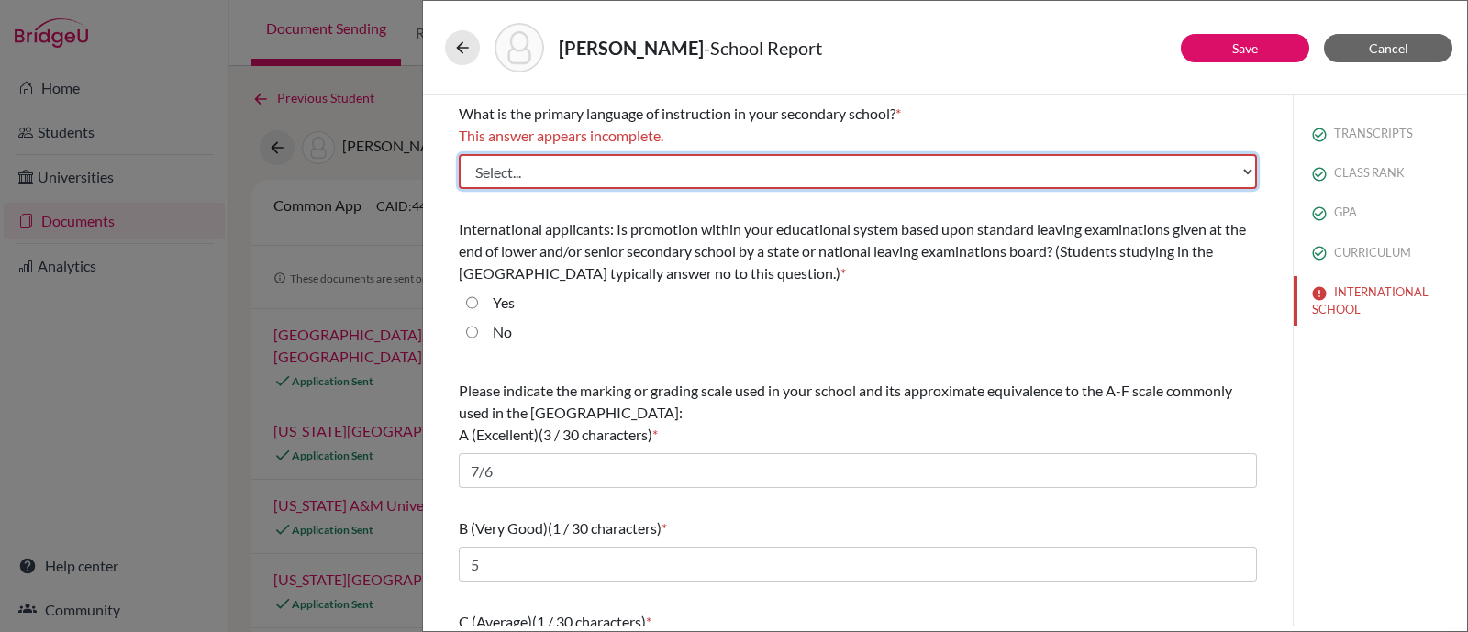
click at [853, 169] on select "Select... Albanian Arabic Armenian Assamese Azerbaijani Belarusian Bengali Bulg…" at bounding box center [858, 171] width 798 height 35
select select "14"
click at [459, 154] on select "Select... Albanian Arabic Armenian Assamese Azerbaijani Belarusian Bengali Bulg…" at bounding box center [858, 171] width 798 height 35
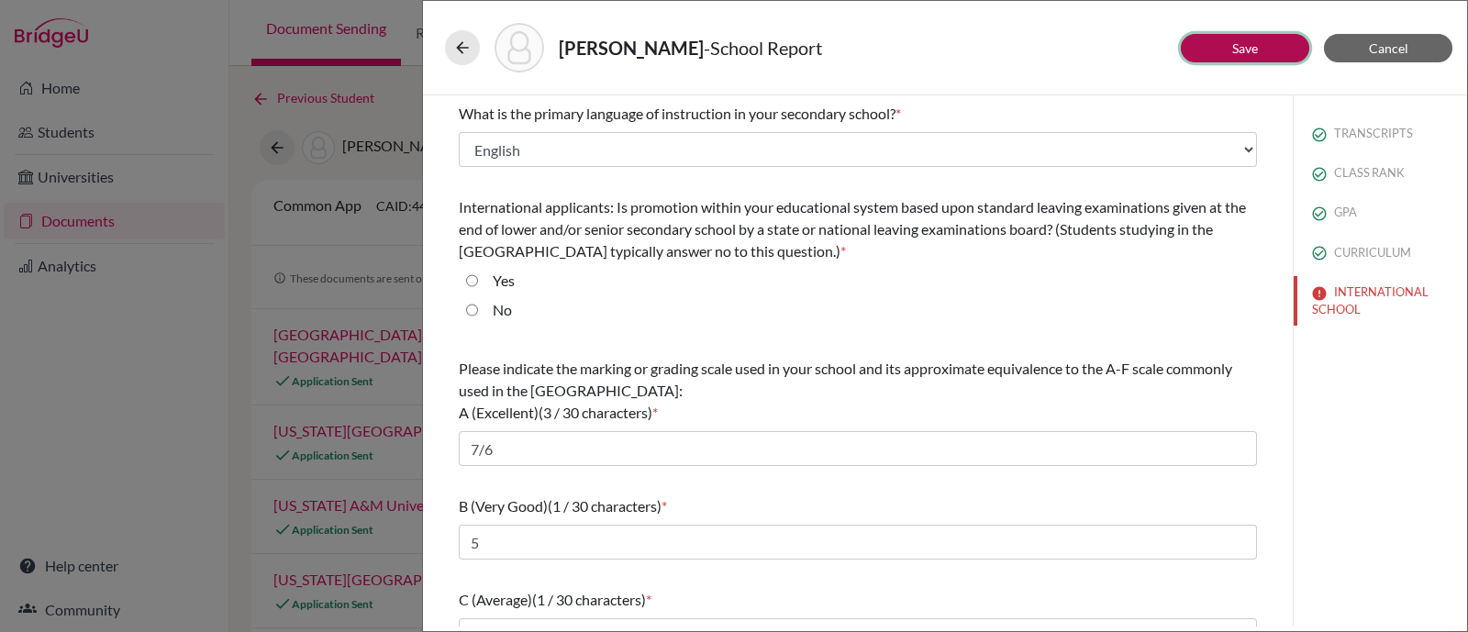
click at [1252, 48] on link "Save" at bounding box center [1245, 48] width 26 height 16
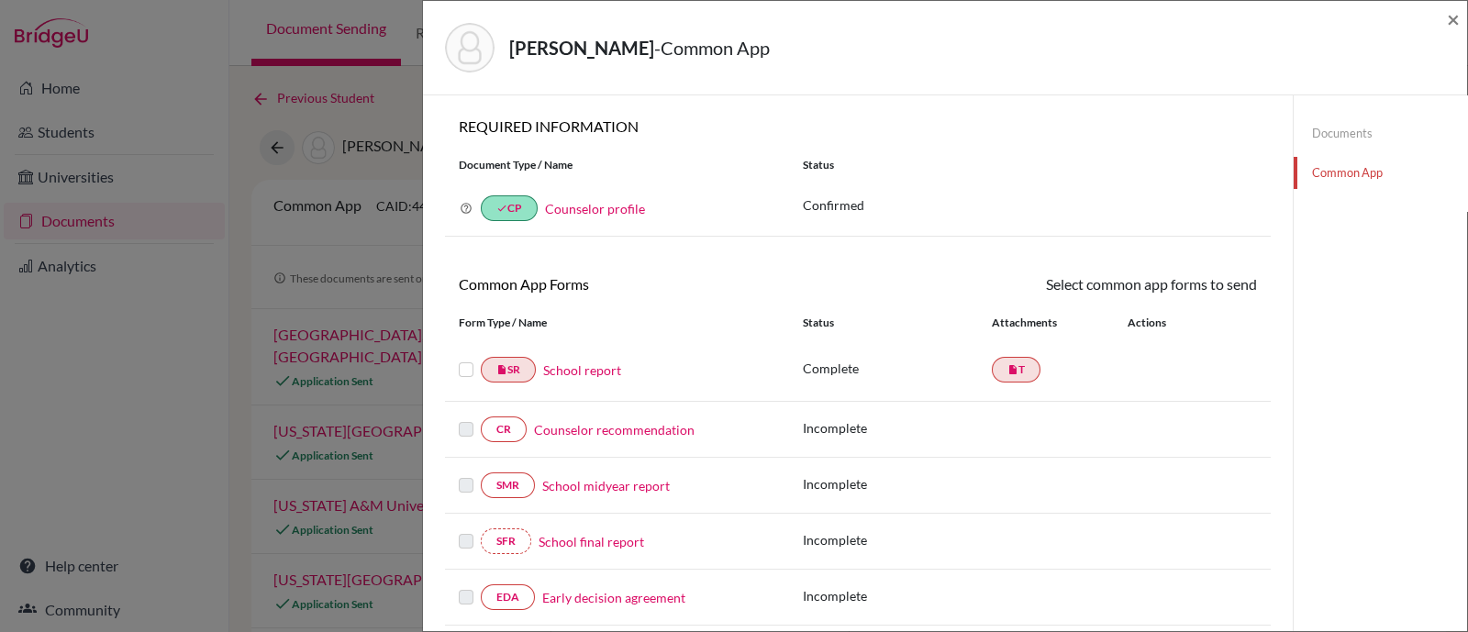
click at [462, 359] on label at bounding box center [466, 359] width 15 height 0
click at [0, 0] on input "checkbox" at bounding box center [0, 0] width 0 height 0
click at [1196, 287] on icon at bounding box center [1203, 287] width 14 height 14
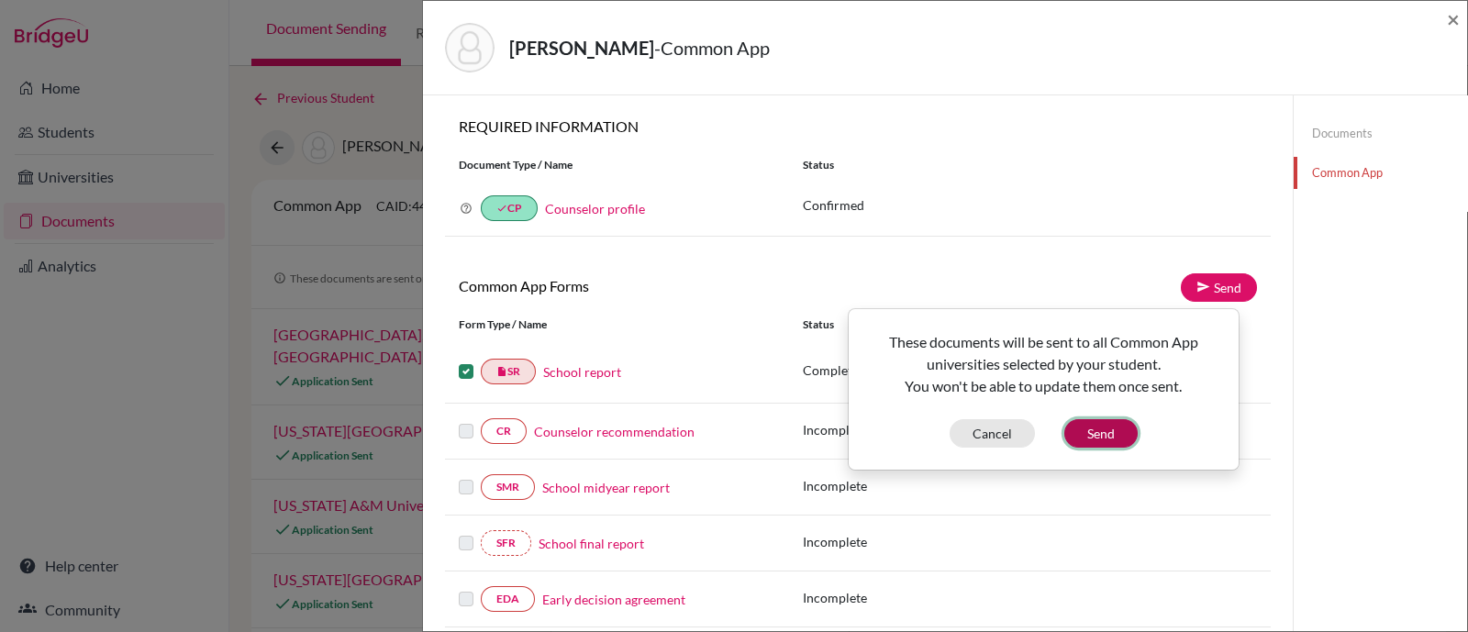
click at [1092, 434] on button "Send" at bounding box center [1100, 433] width 73 height 28
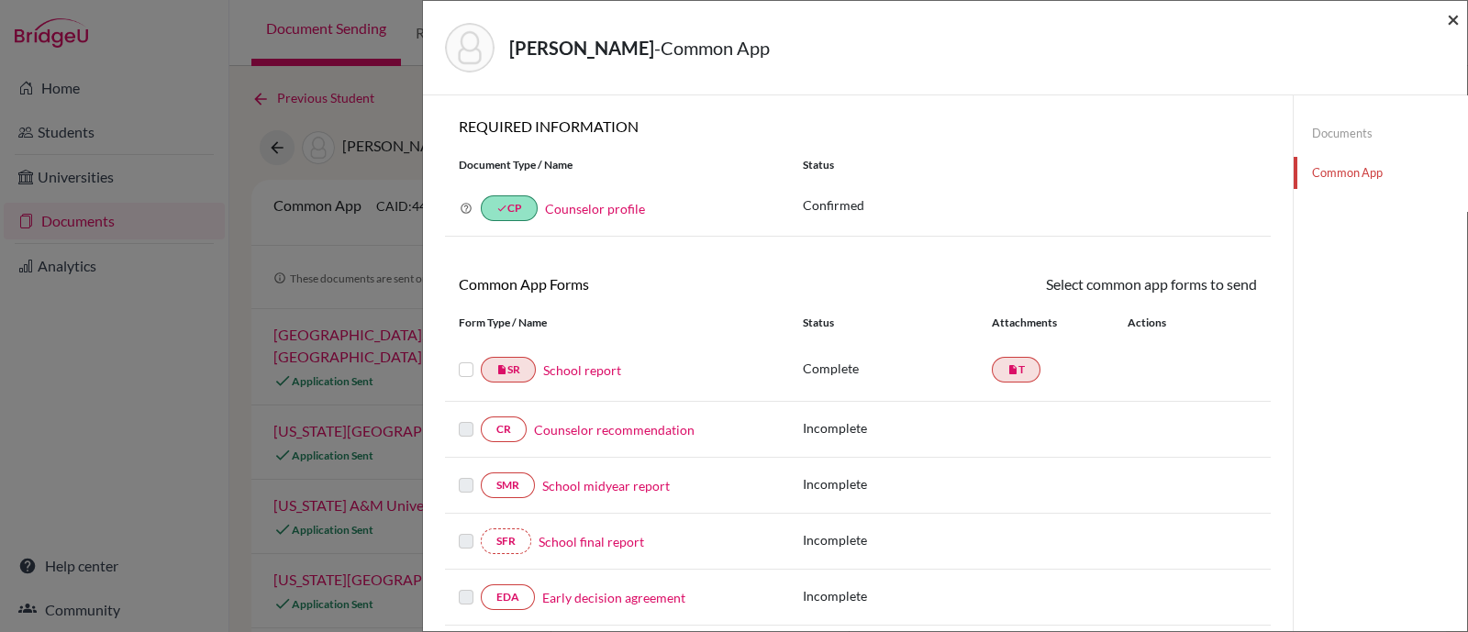
click at [1450, 19] on span "×" at bounding box center [1453, 19] width 13 height 27
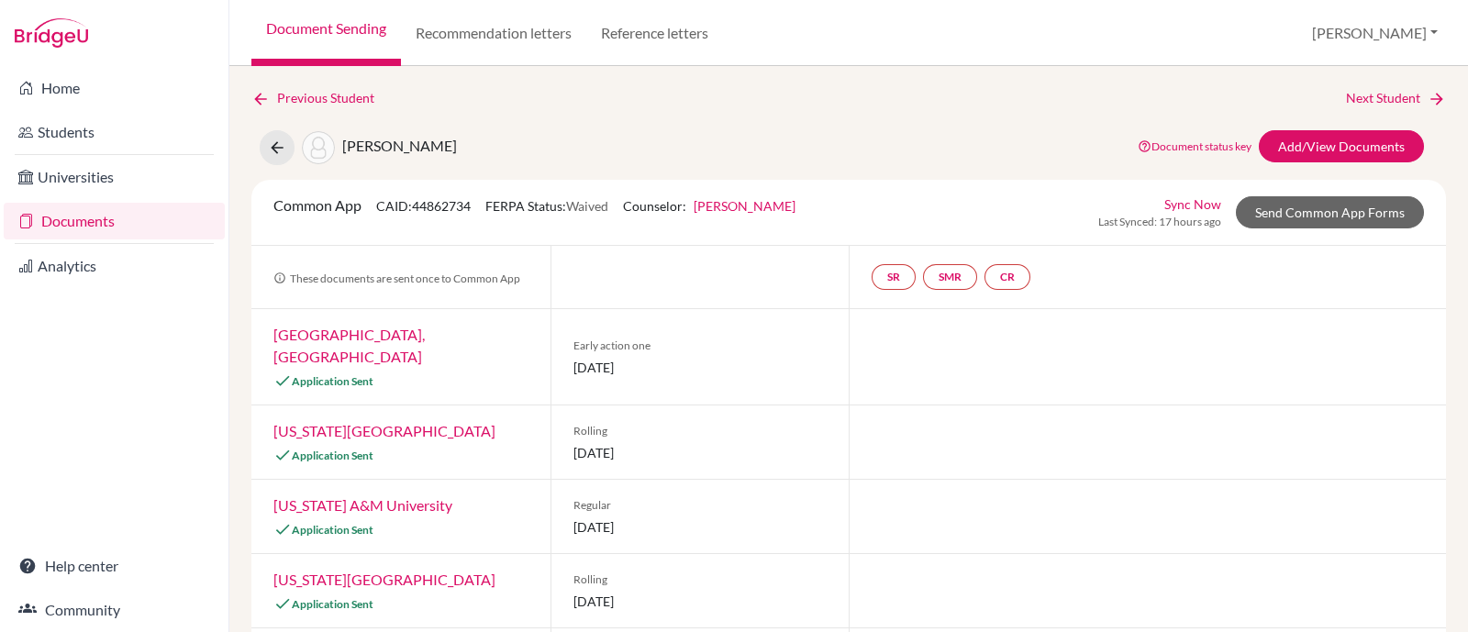
click at [1214, 140] on link "Document status key" at bounding box center [1195, 146] width 114 height 14
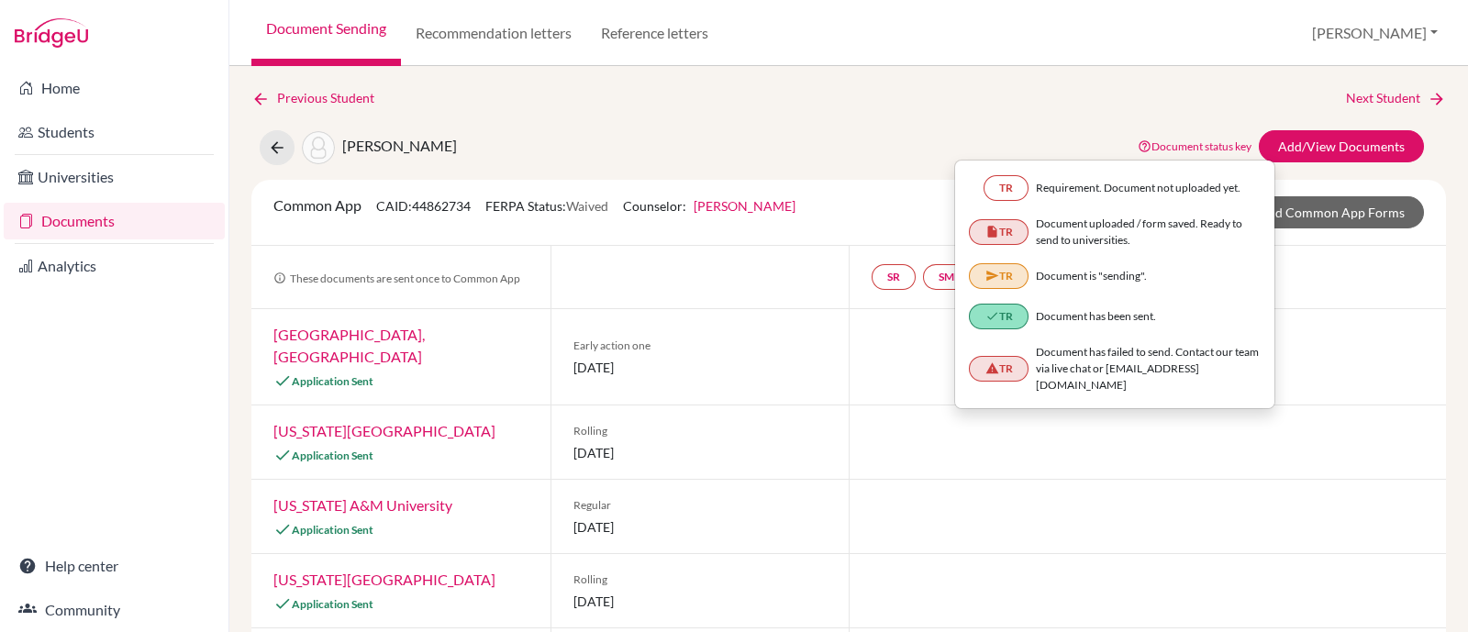
drag, startPoint x: 1295, startPoint y: 432, endPoint x: 1289, endPoint y: 418, distance: 14.8
click at [1296, 432] on div at bounding box center [1147, 442] width 597 height 73
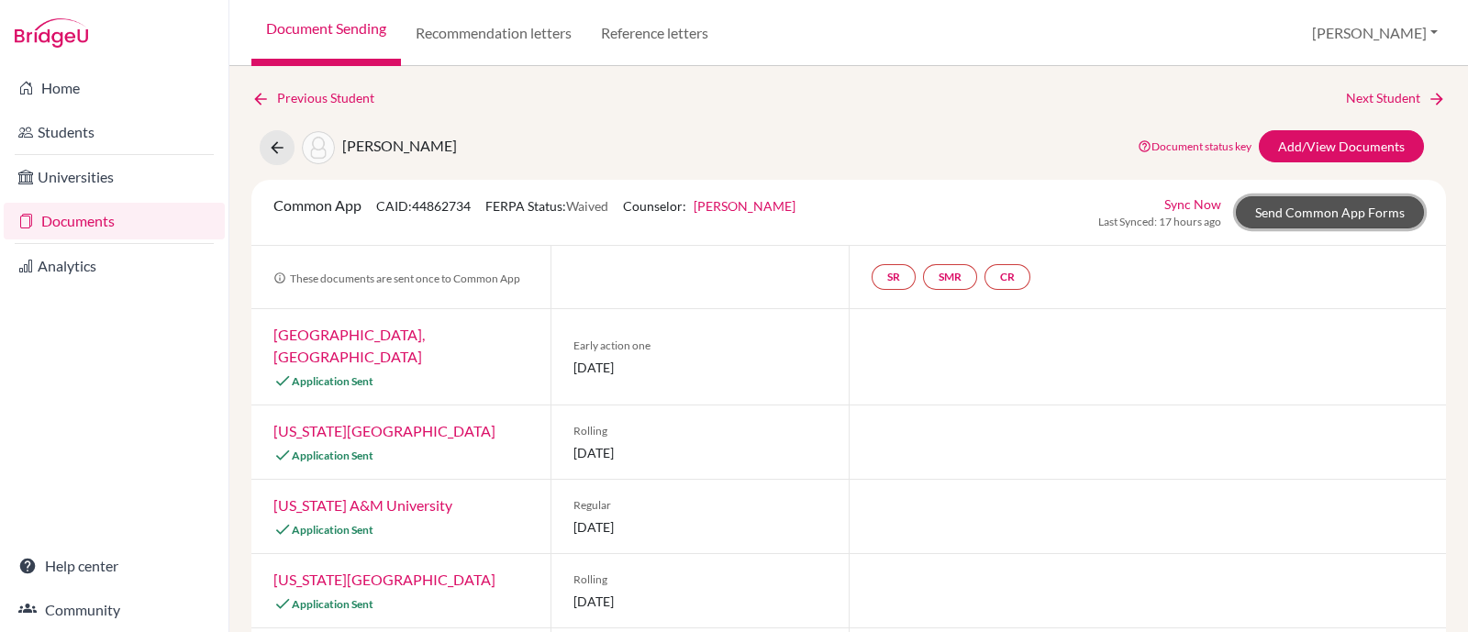
click at [1341, 208] on link "Send Common App Forms" at bounding box center [1330, 212] width 188 height 32
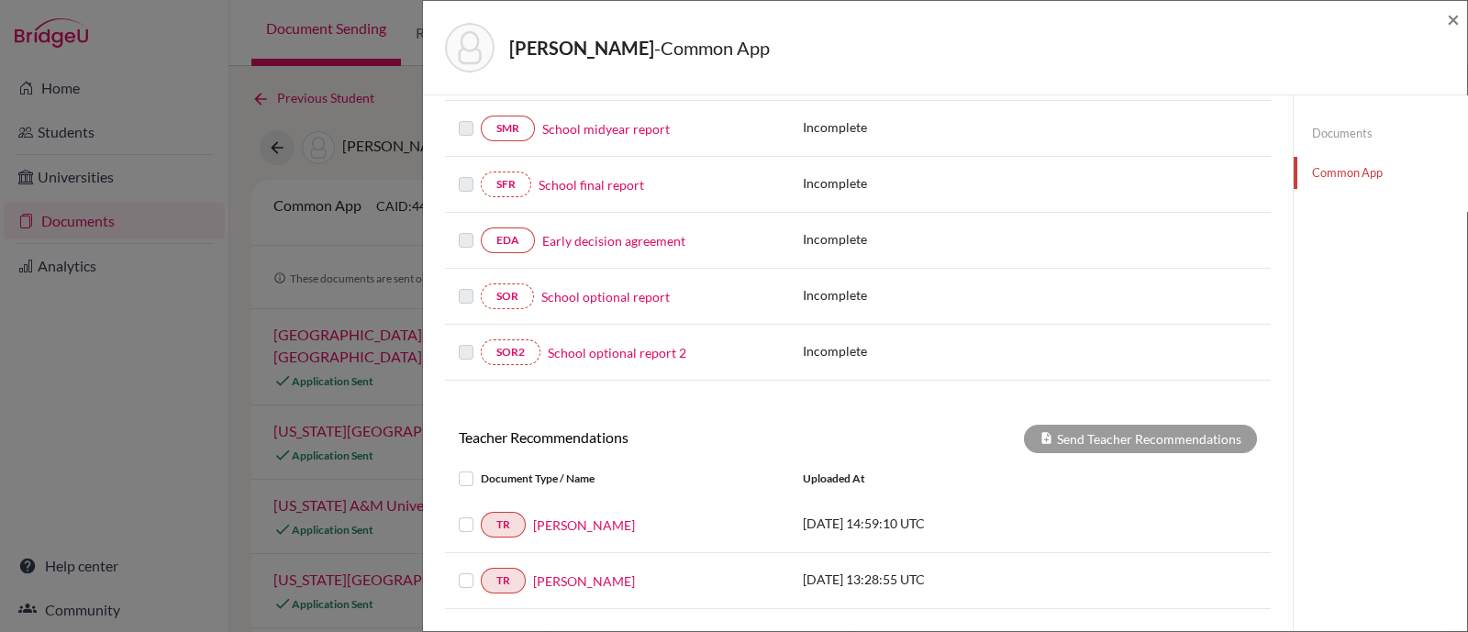
scroll to position [228, 0]
